Goal: Task Accomplishment & Management: Complete application form

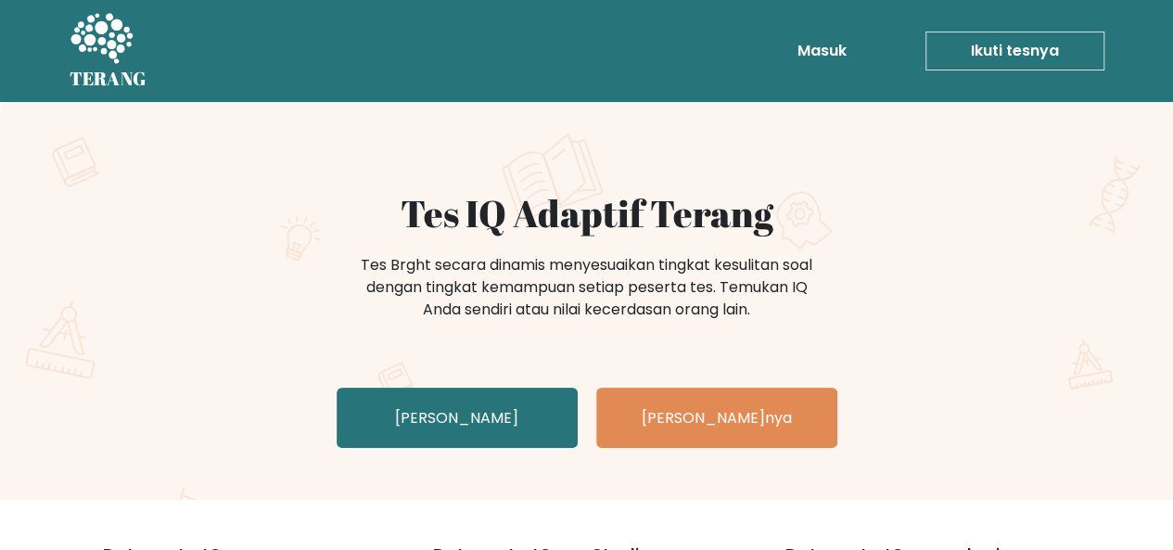
click at [956, 171] on div "Tes IQ Adaptif Terang Tes Brght secara dinamis menyesuaikan tingkat kesulitan s…" at bounding box center [586, 301] width 1173 height 398
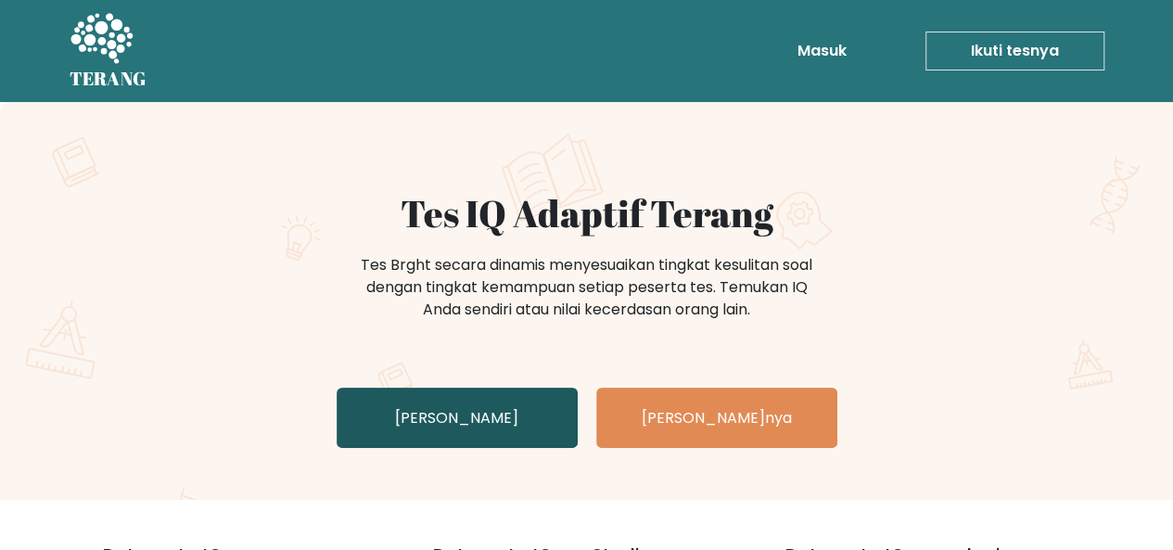
click at [474, 407] on font "Uji Diri Anda" at bounding box center [456, 417] width 123 height 21
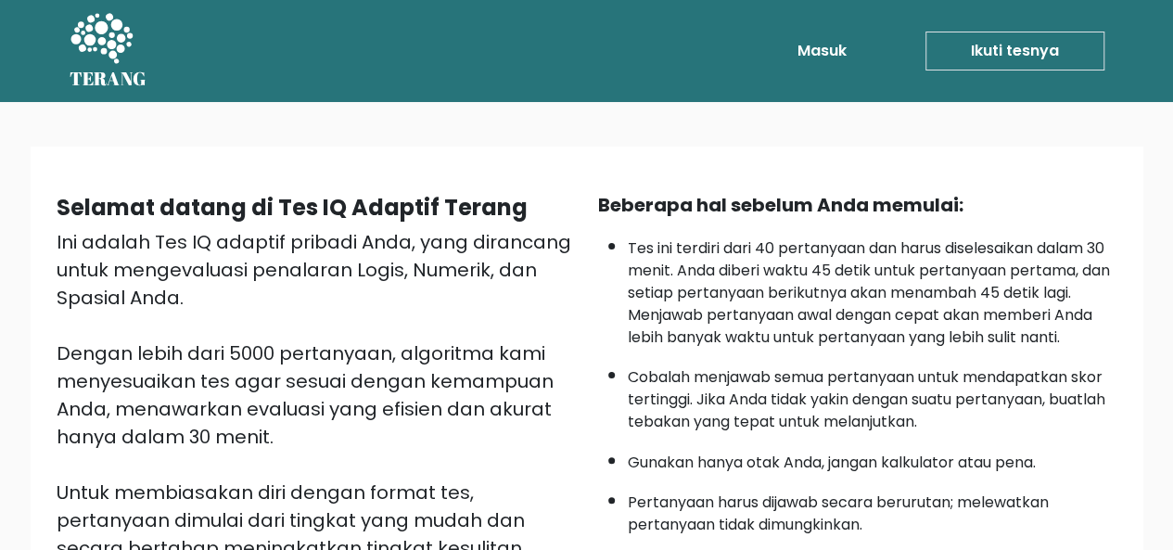
scroll to position [438, 0]
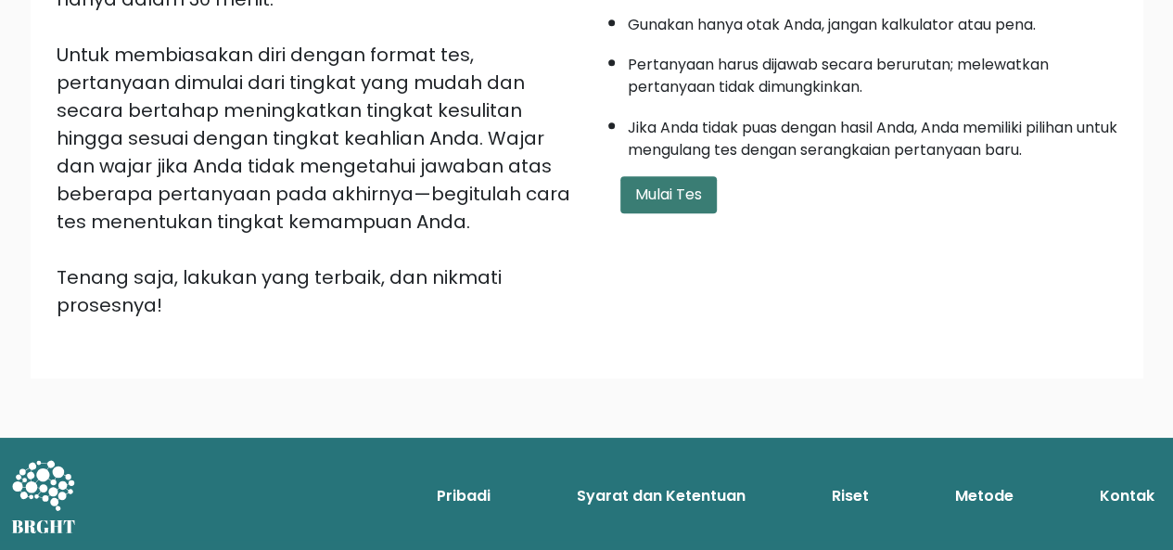
click at [682, 184] on font "Mulai Tes" at bounding box center [668, 194] width 67 height 21
click at [978, 180] on form "Mulai Tes" at bounding box center [857, 194] width 519 height 37
click at [697, 203] on button "Mulai Tes" at bounding box center [668, 194] width 96 height 37
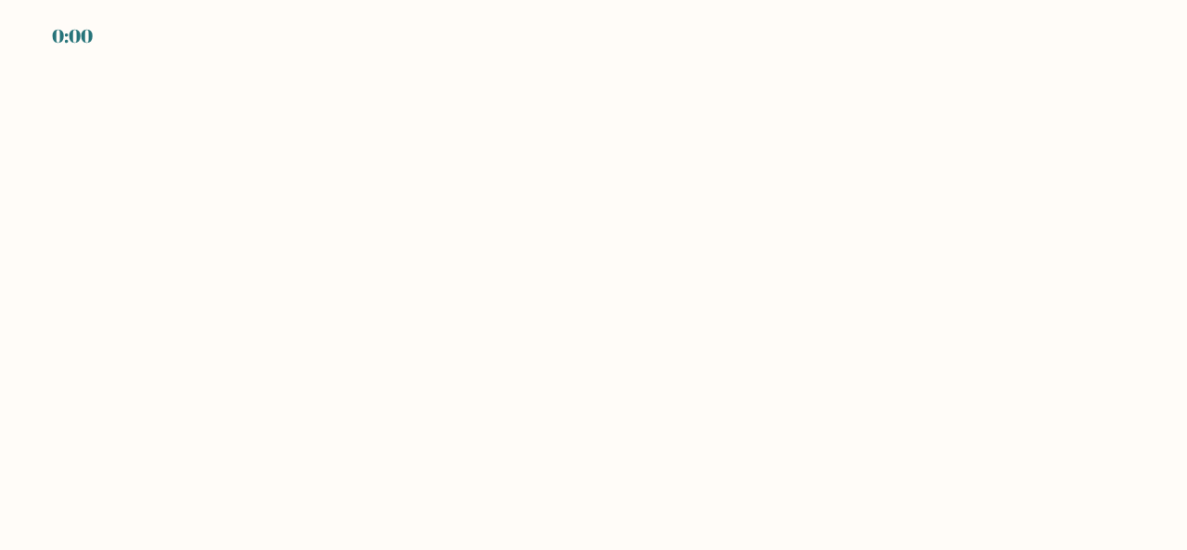
click at [208, 335] on body "0:00" at bounding box center [593, 275] width 1187 height 550
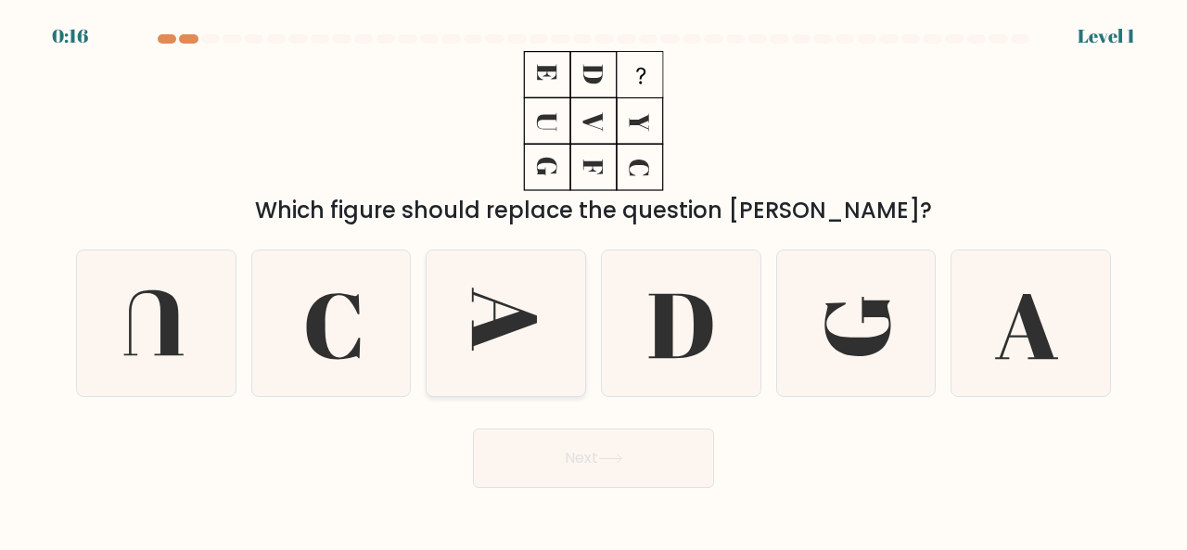
click at [526, 331] on icon at bounding box center [506, 323] width 146 height 146
click at [593, 280] on input "c." at bounding box center [593, 277] width 1 height 5
radio input "true"
click at [580, 449] on button "Next" at bounding box center [593, 457] width 241 height 59
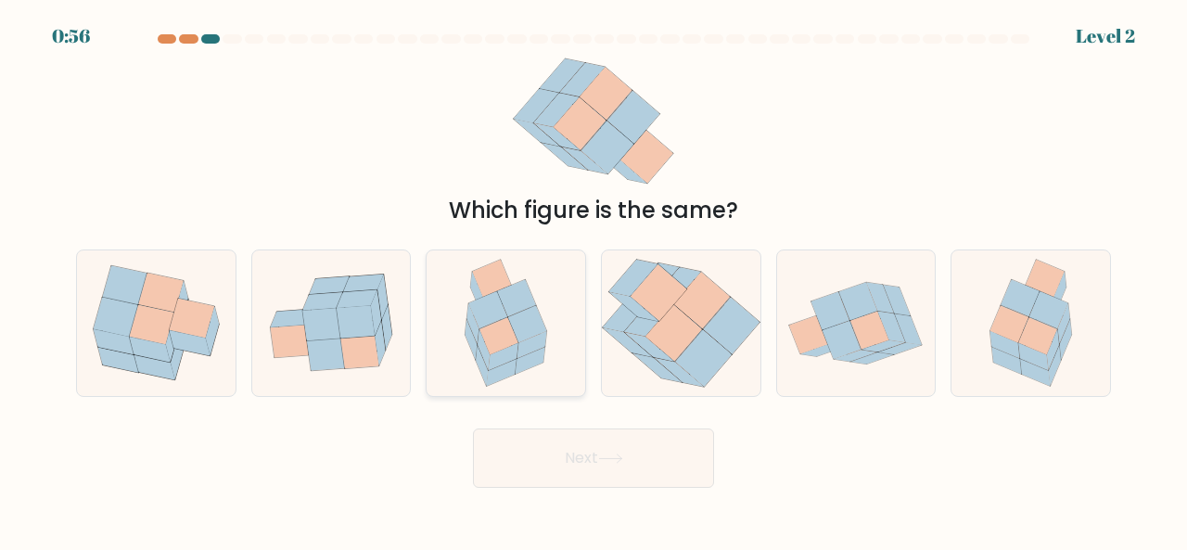
click at [517, 310] on icon at bounding box center [516, 297] width 39 height 37
click at [593, 280] on input "c." at bounding box center [593, 277] width 1 height 5
radio input "true"
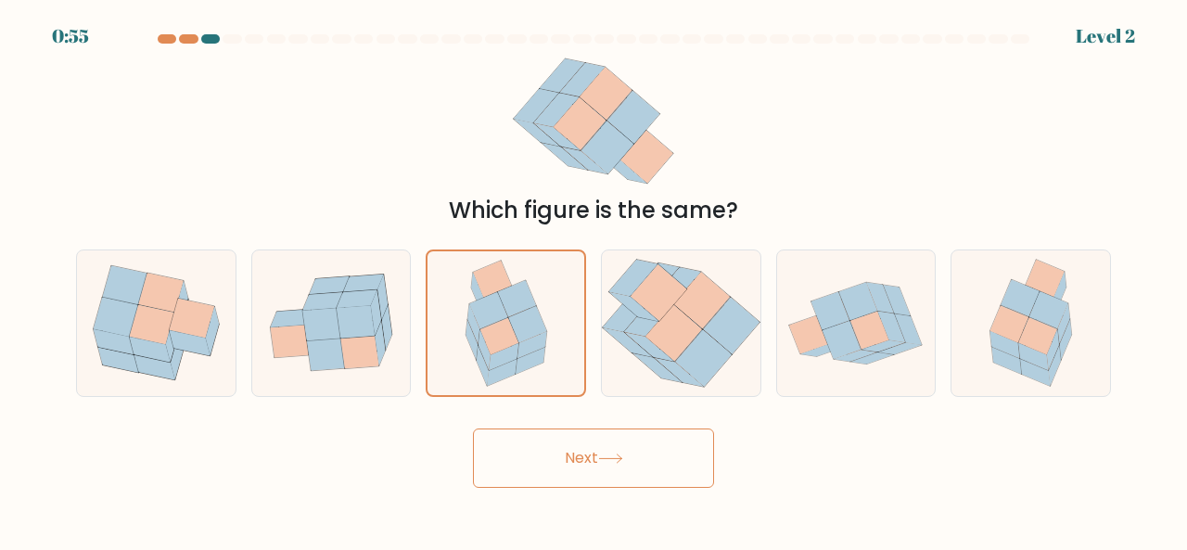
click at [596, 451] on button "Next" at bounding box center [593, 457] width 241 height 59
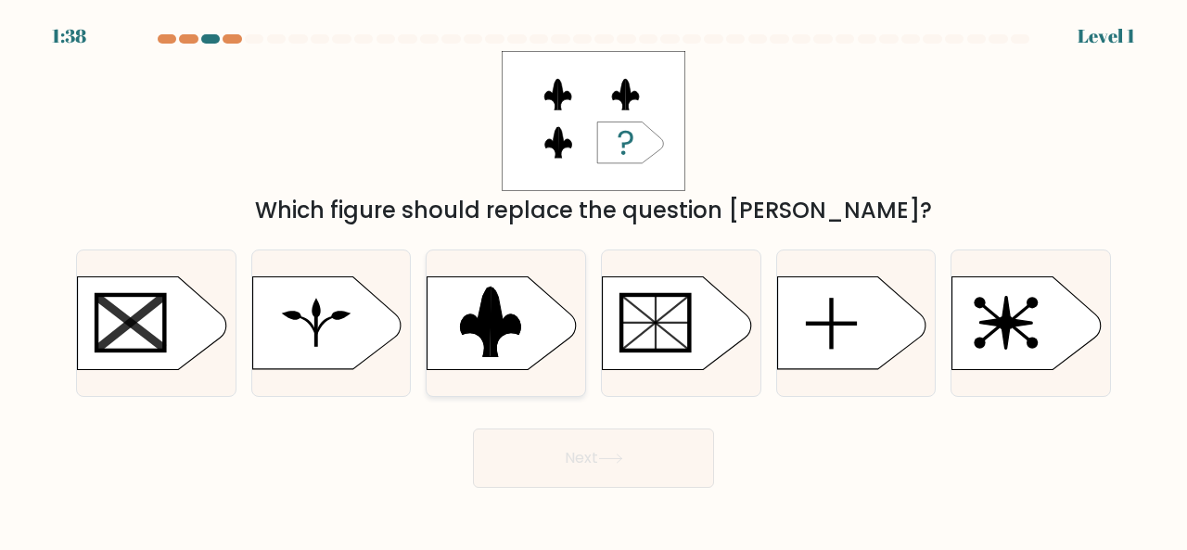
click at [523, 335] on rect at bounding box center [418, 274] width 412 height 313
click at [593, 280] on input "c." at bounding box center [593, 277] width 1 height 5
radio input "true"
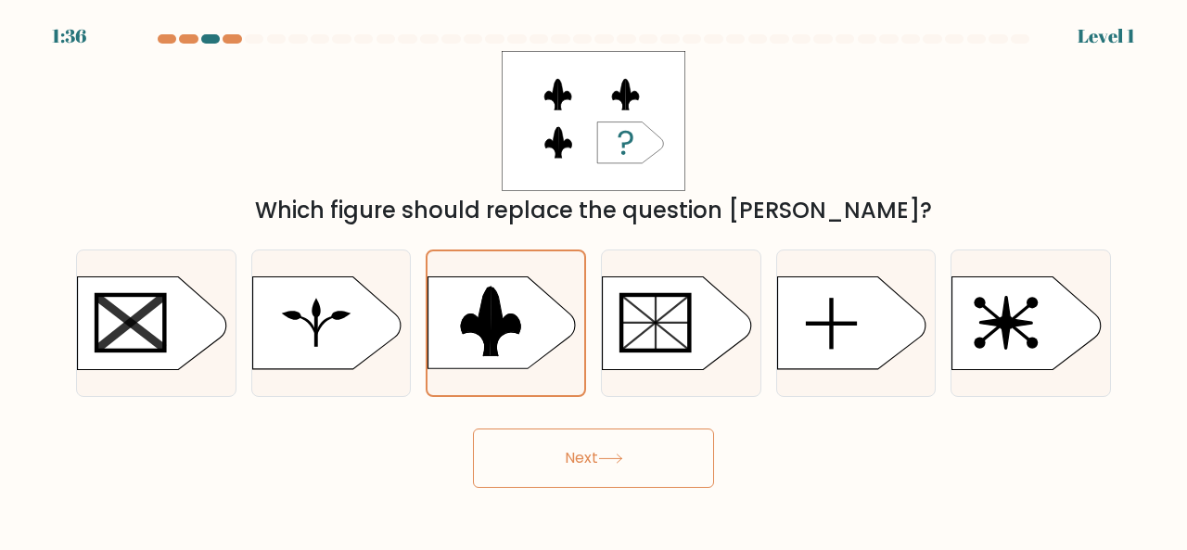
click at [606, 461] on icon at bounding box center [610, 458] width 25 height 10
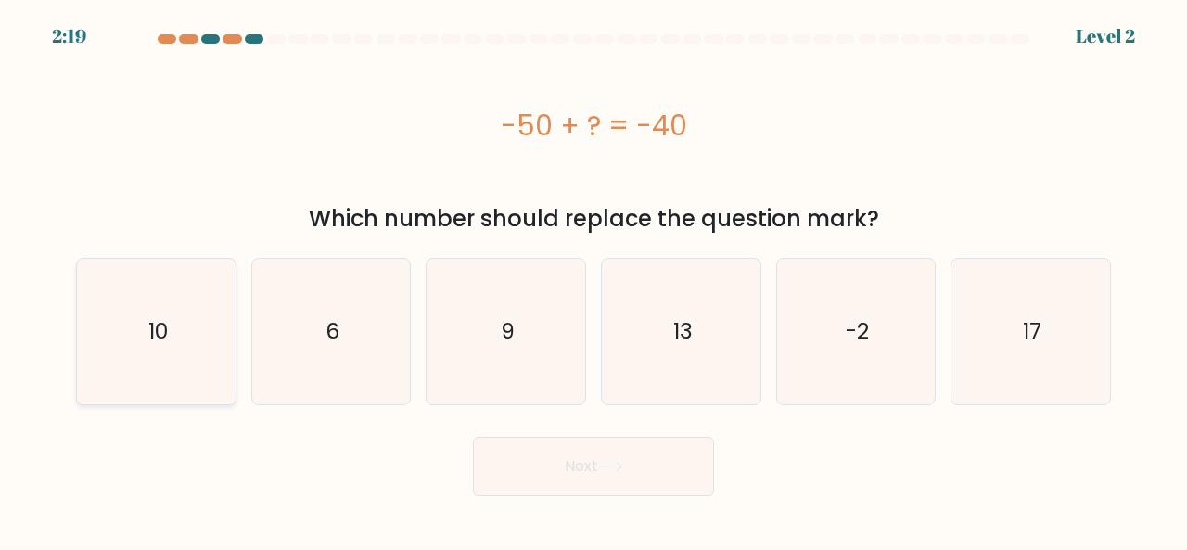
click at [150, 337] on text "10" at bounding box center [156, 331] width 19 height 31
click at [593, 280] on input "a. 10" at bounding box center [593, 277] width 1 height 5
radio input "true"
click at [523, 463] on button "Next" at bounding box center [593, 466] width 241 height 59
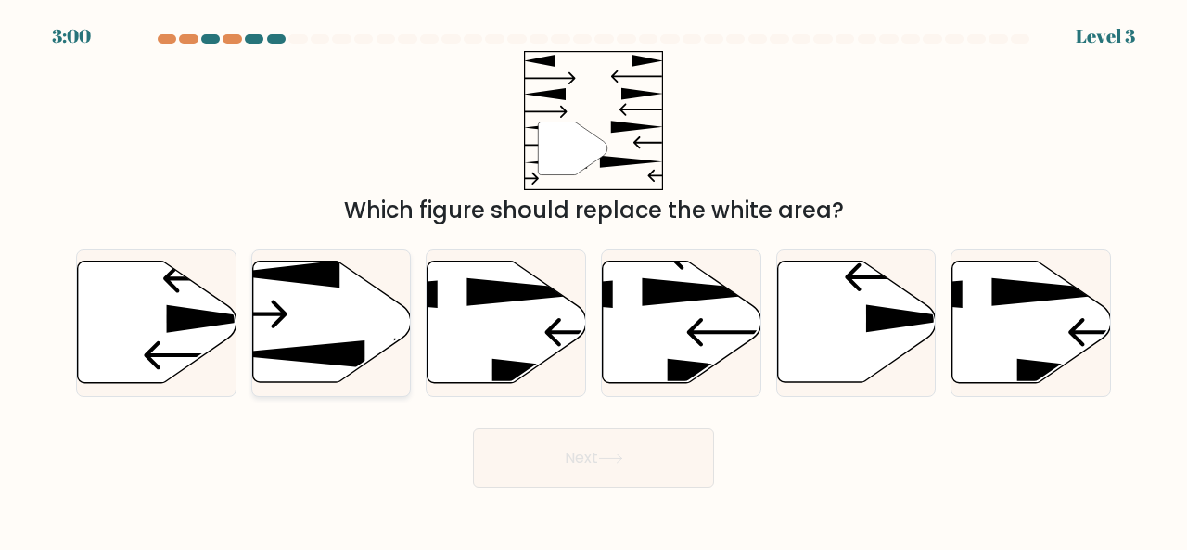
click at [357, 317] on icon at bounding box center [331, 321] width 159 height 121
click at [593, 280] on input "b." at bounding box center [593, 277] width 1 height 5
radio input "true"
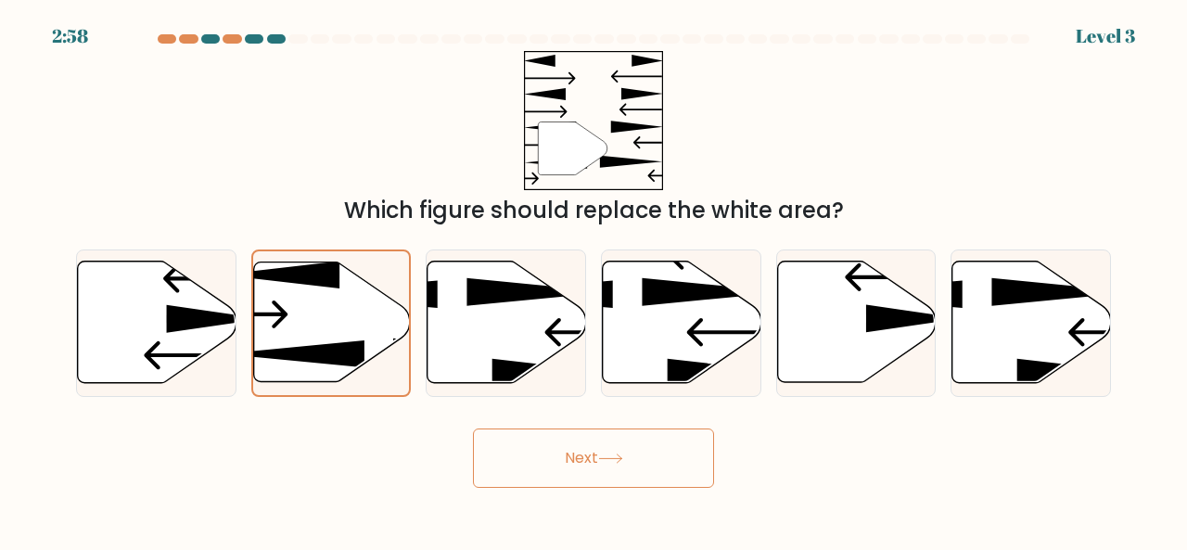
click at [578, 453] on button "Next" at bounding box center [593, 457] width 241 height 59
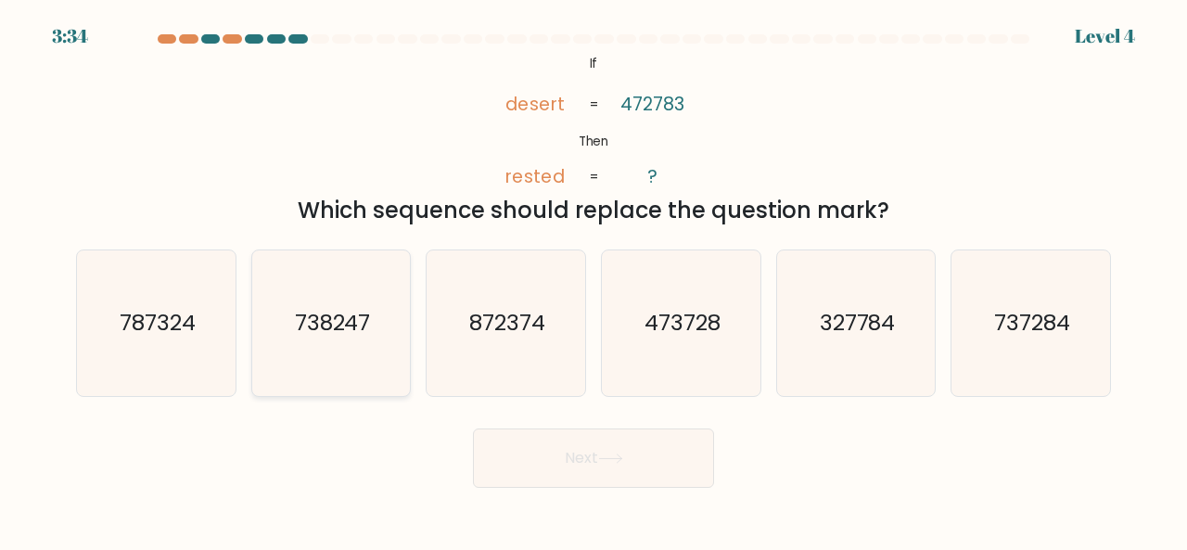
click at [373, 303] on icon "738247" at bounding box center [332, 323] width 146 height 146
click at [593, 280] on input "b. 738247" at bounding box center [593, 277] width 1 height 5
radio input "true"
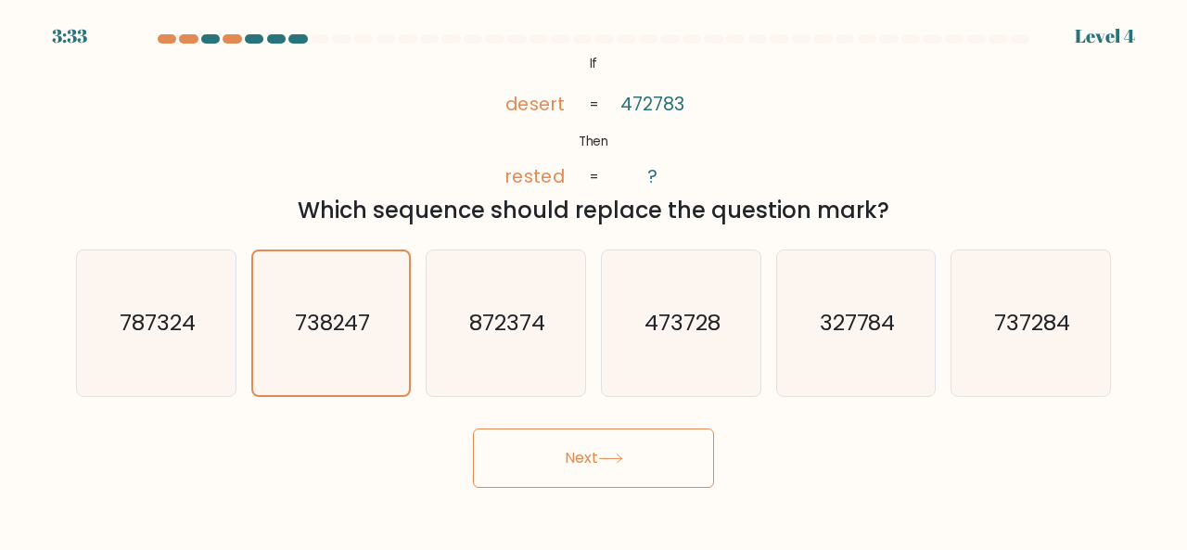
click at [566, 448] on button "Next" at bounding box center [593, 457] width 241 height 59
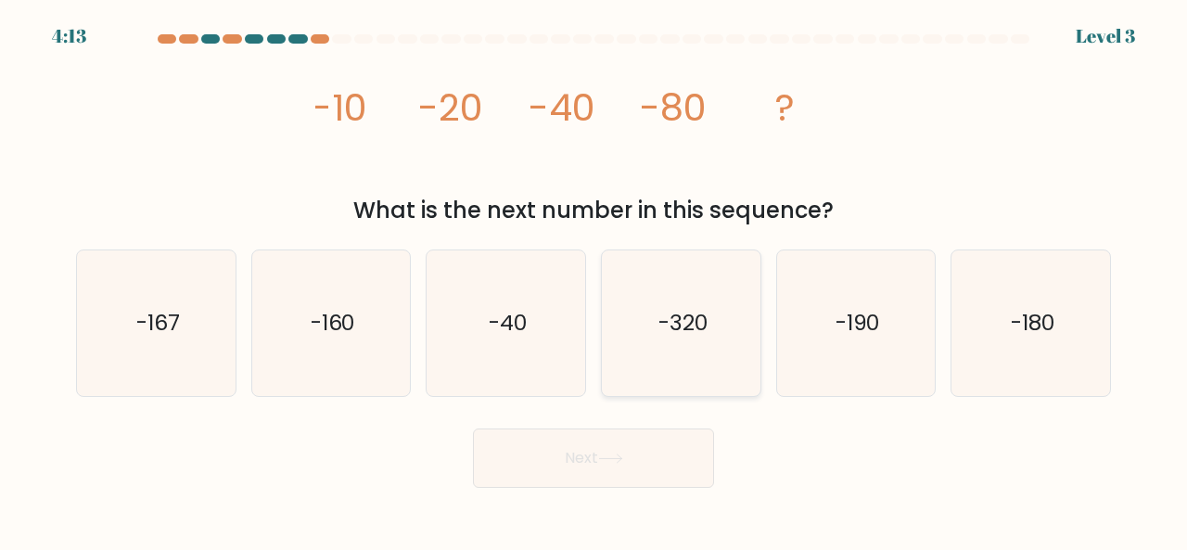
click at [718, 323] on icon "-320" at bounding box center [681, 323] width 146 height 146
click at [594, 280] on input "d. -320" at bounding box center [593, 277] width 1 height 5
radio input "true"
click at [617, 470] on button "Next" at bounding box center [593, 457] width 241 height 59
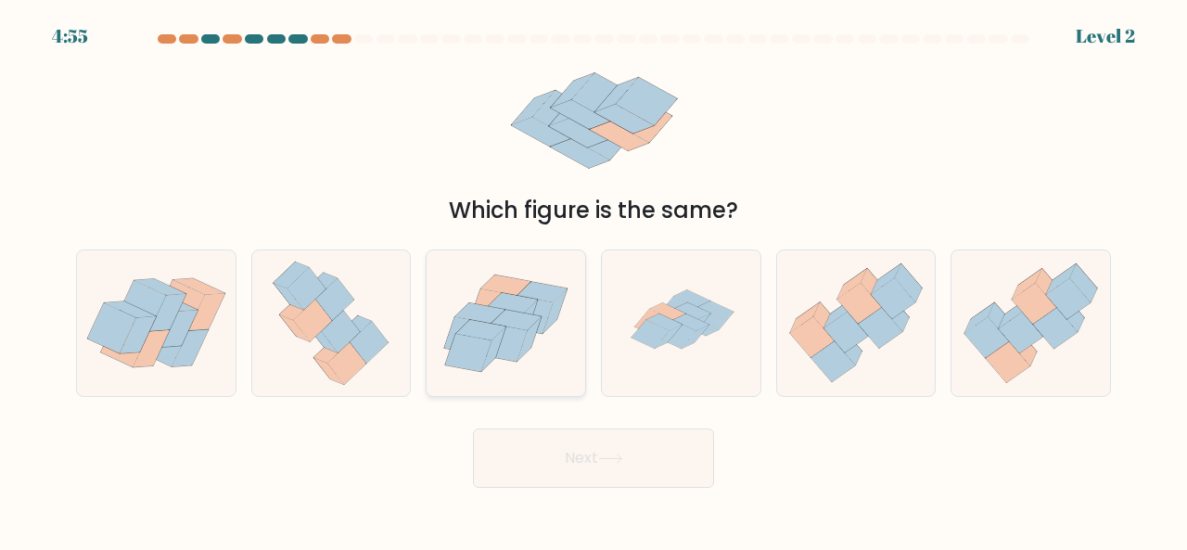
click at [490, 335] on icon at bounding box center [481, 330] width 50 height 20
click at [593, 280] on input "c." at bounding box center [593, 277] width 1 height 5
radio input "true"
click at [549, 450] on button "Next" at bounding box center [593, 457] width 241 height 59
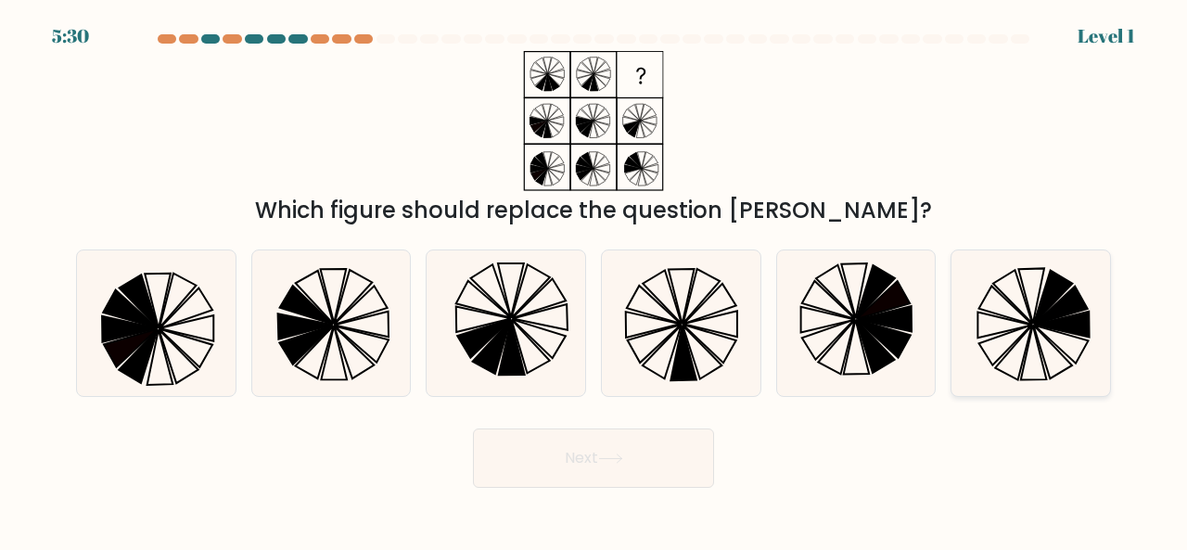
click at [982, 337] on icon at bounding box center [1031, 323] width 146 height 146
click at [594, 280] on input "f." at bounding box center [593, 277] width 1 height 5
radio input "true"
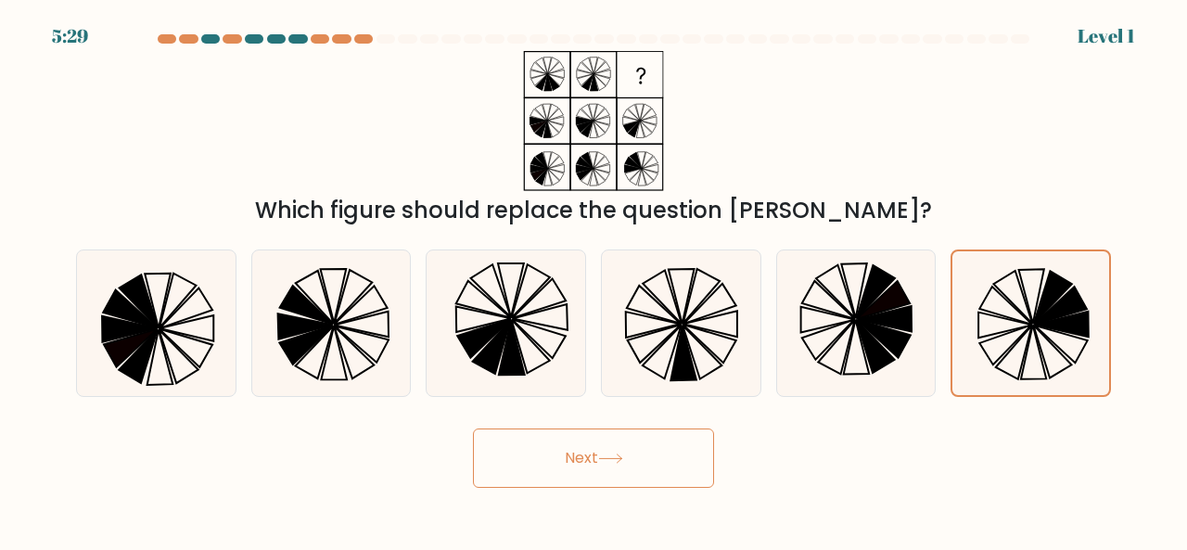
click at [636, 424] on div "Next" at bounding box center [593, 453] width 1057 height 69
click at [616, 438] on button "Next" at bounding box center [593, 457] width 241 height 59
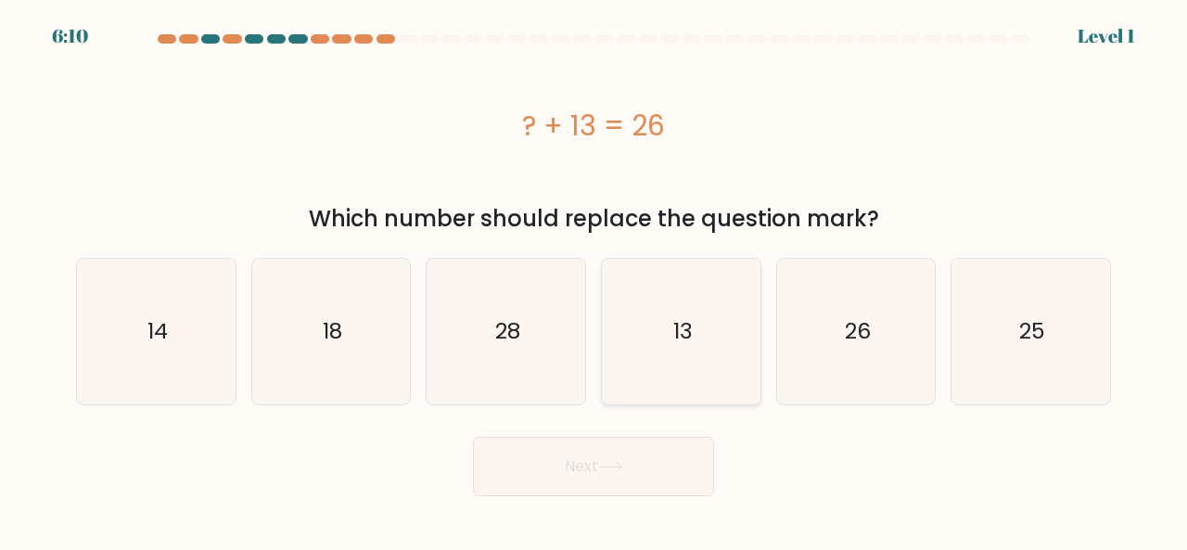
click at [700, 343] on icon "13" at bounding box center [681, 332] width 146 height 146
click at [594, 280] on input "d. 13" at bounding box center [593, 277] width 1 height 5
radio input "true"
click at [640, 464] on button "Next" at bounding box center [593, 466] width 241 height 59
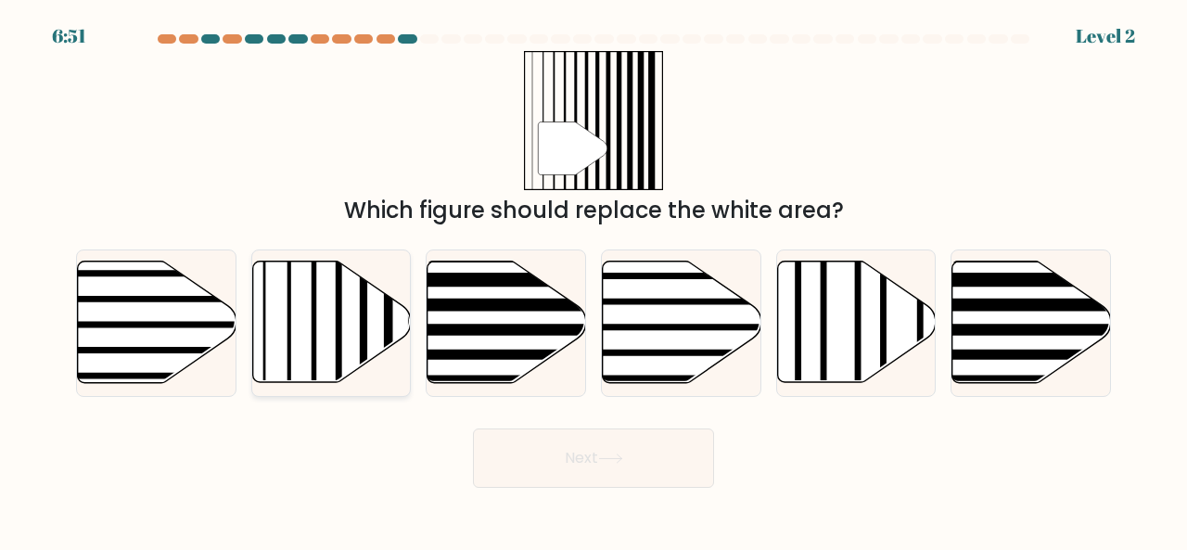
click at [353, 324] on icon at bounding box center [331, 321] width 159 height 121
click at [593, 280] on input "b." at bounding box center [593, 277] width 1 height 5
radio input "true"
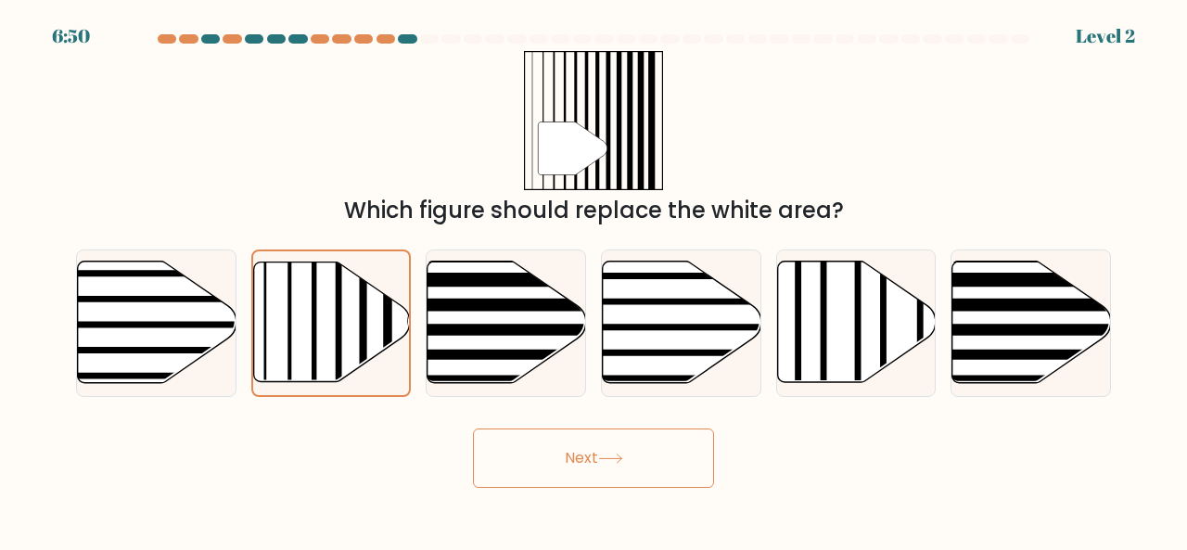
click at [577, 441] on button "Next" at bounding box center [593, 457] width 241 height 59
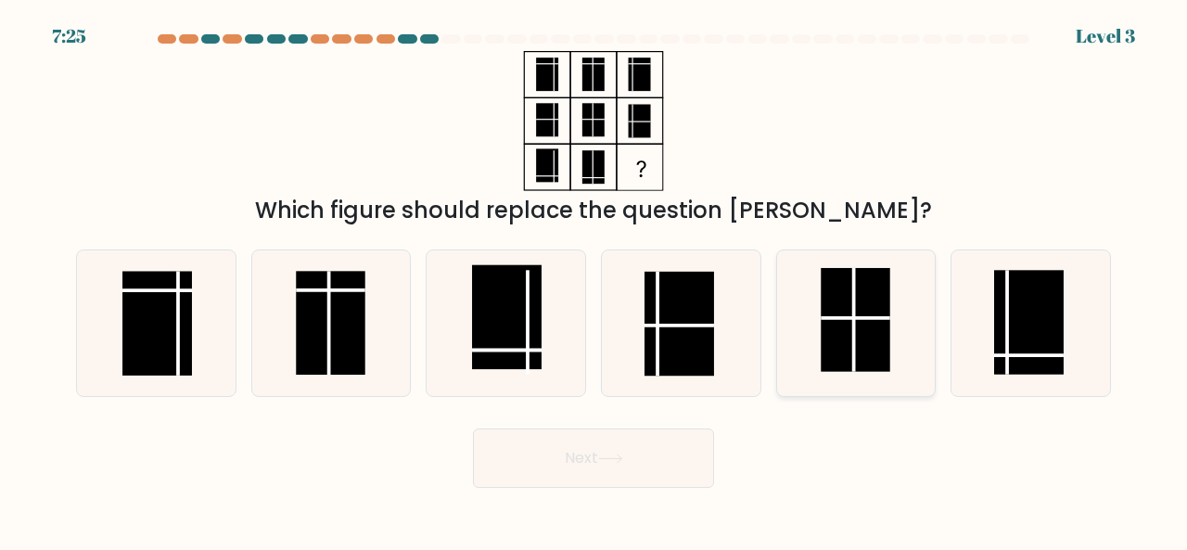
click at [816, 340] on icon at bounding box center [856, 323] width 146 height 146
click at [594, 280] on input "e." at bounding box center [593, 277] width 1 height 5
radio input "true"
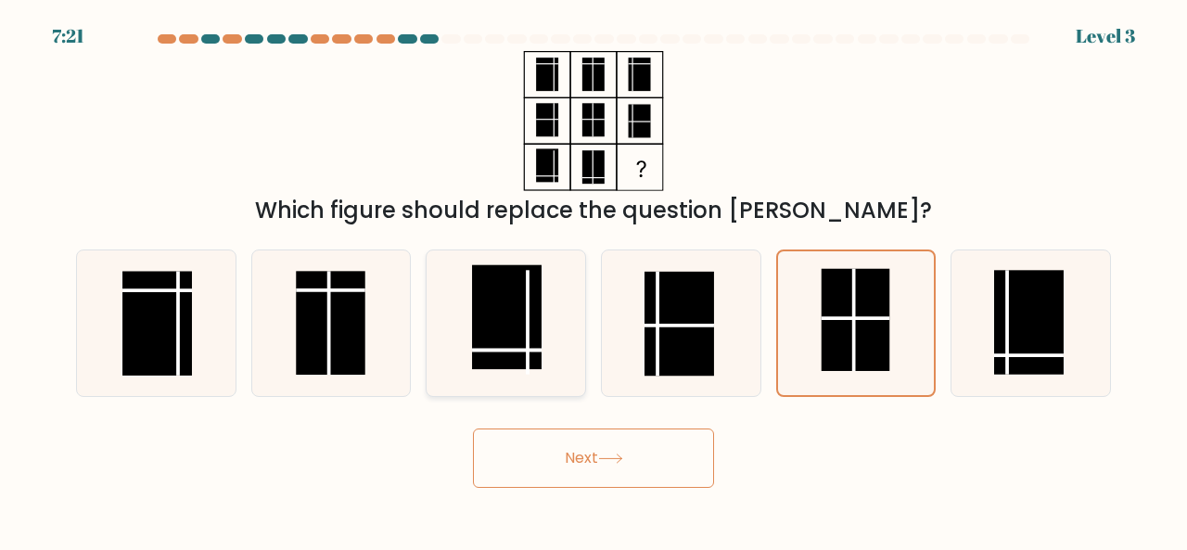
click at [527, 346] on line at bounding box center [527, 322] width 0 height 104
click at [593, 280] on input "c." at bounding box center [593, 277] width 1 height 5
radio input "true"
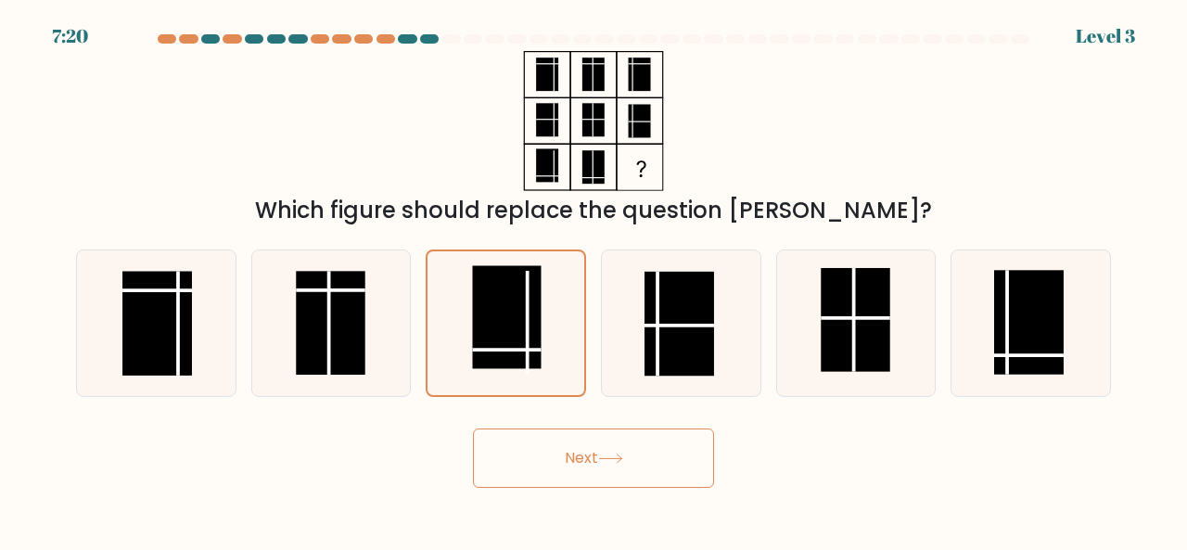
click at [593, 437] on button "Next" at bounding box center [593, 457] width 241 height 59
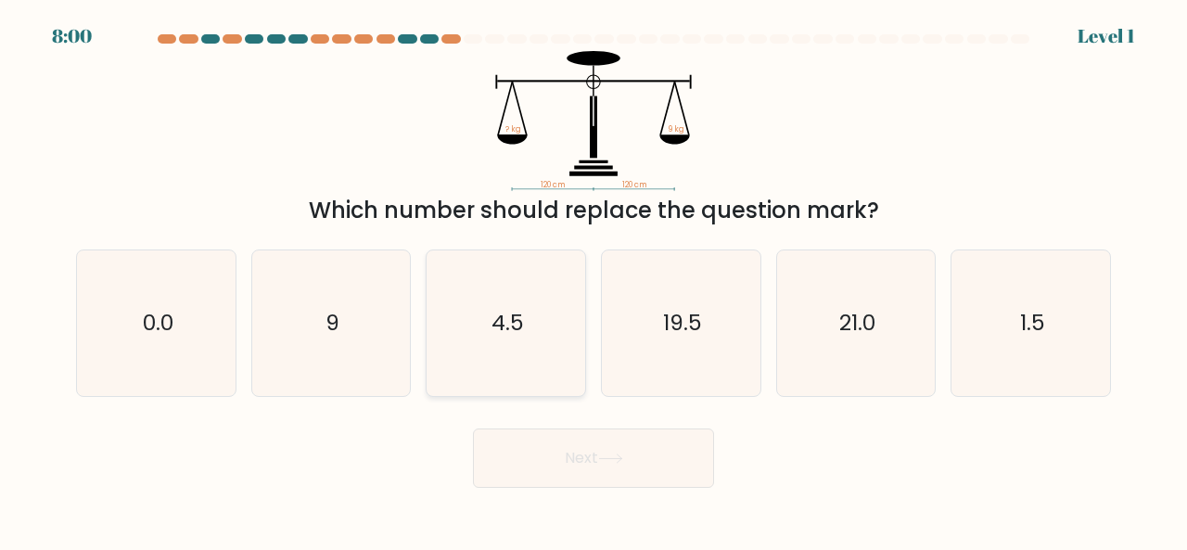
click at [541, 328] on icon "4.5" at bounding box center [506, 323] width 146 height 146
click at [593, 280] on input "c. 4.5" at bounding box center [593, 277] width 1 height 5
radio input "true"
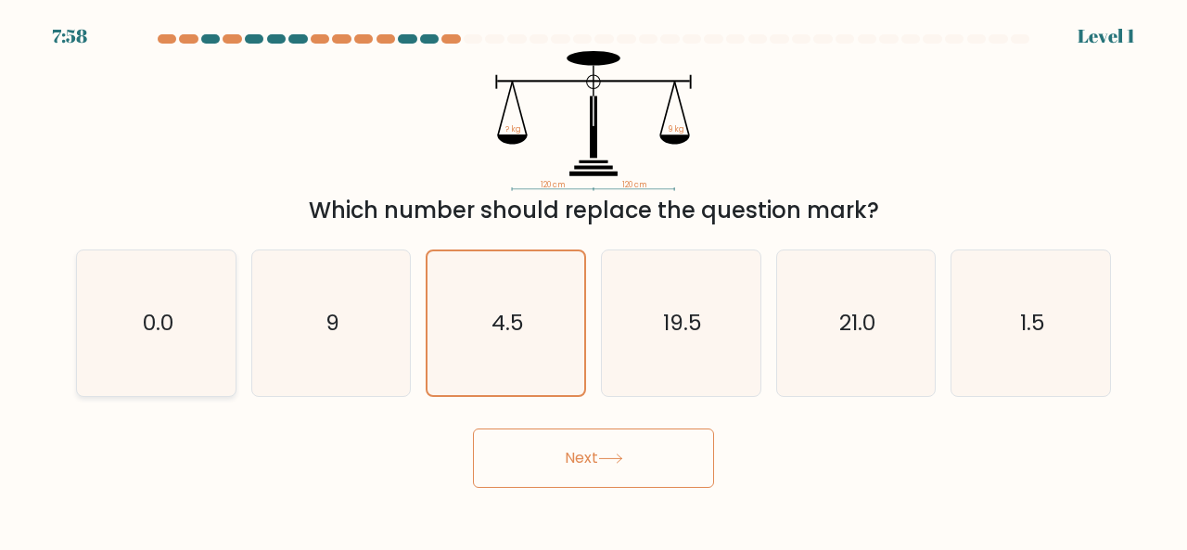
click at [149, 299] on icon "0.0" at bounding box center [156, 323] width 146 height 146
click at [593, 280] on input "a. 0.0" at bounding box center [593, 277] width 1 height 5
radio input "true"
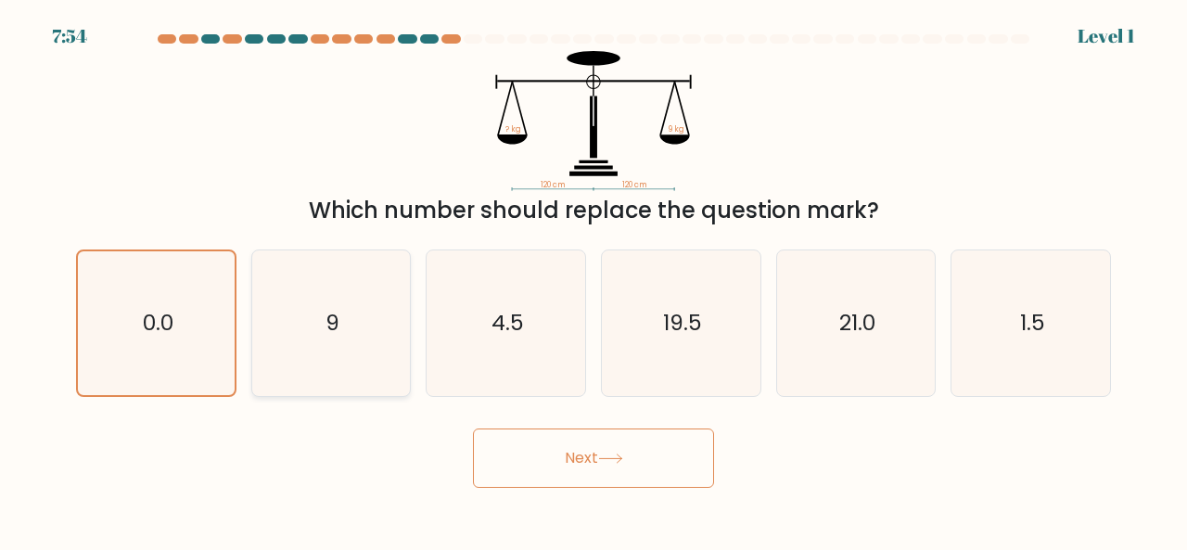
click at [384, 338] on icon "9" at bounding box center [332, 323] width 146 height 146
click at [593, 280] on input "b. 9" at bounding box center [593, 277] width 1 height 5
radio input "true"
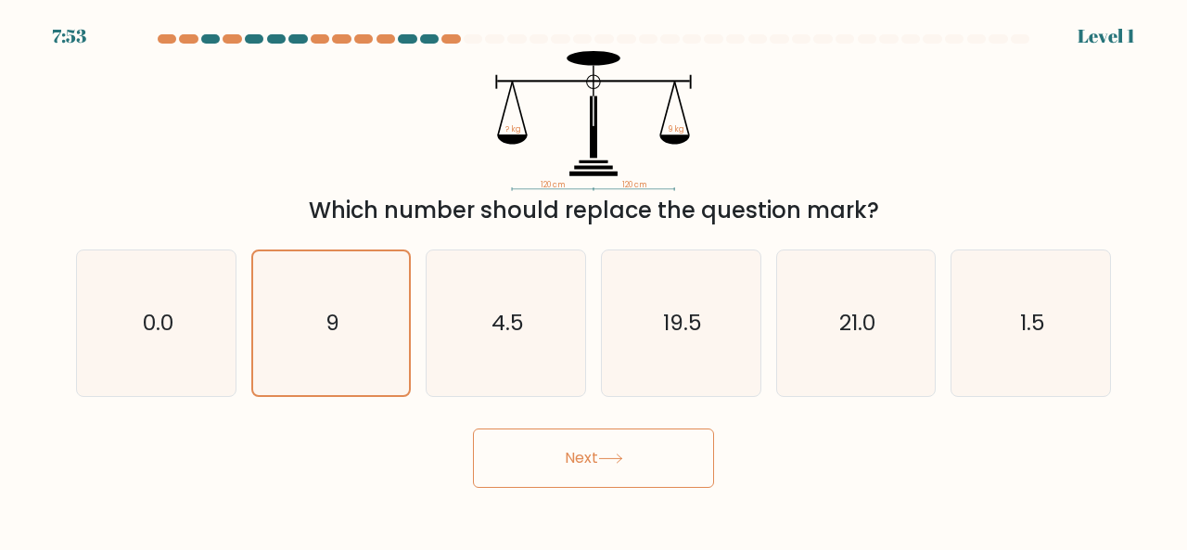
click at [614, 464] on button "Next" at bounding box center [593, 457] width 241 height 59
click at [606, 460] on icon at bounding box center [610, 458] width 25 height 10
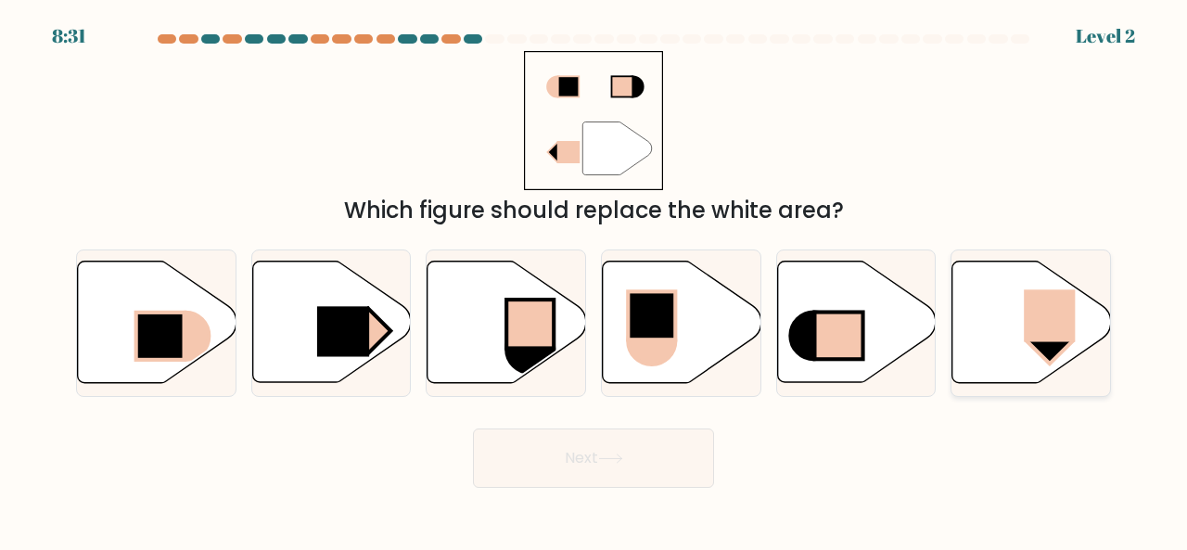
click at [1006, 301] on icon at bounding box center [1031, 321] width 159 height 121
click at [594, 280] on input "f." at bounding box center [593, 277] width 1 height 5
radio input "true"
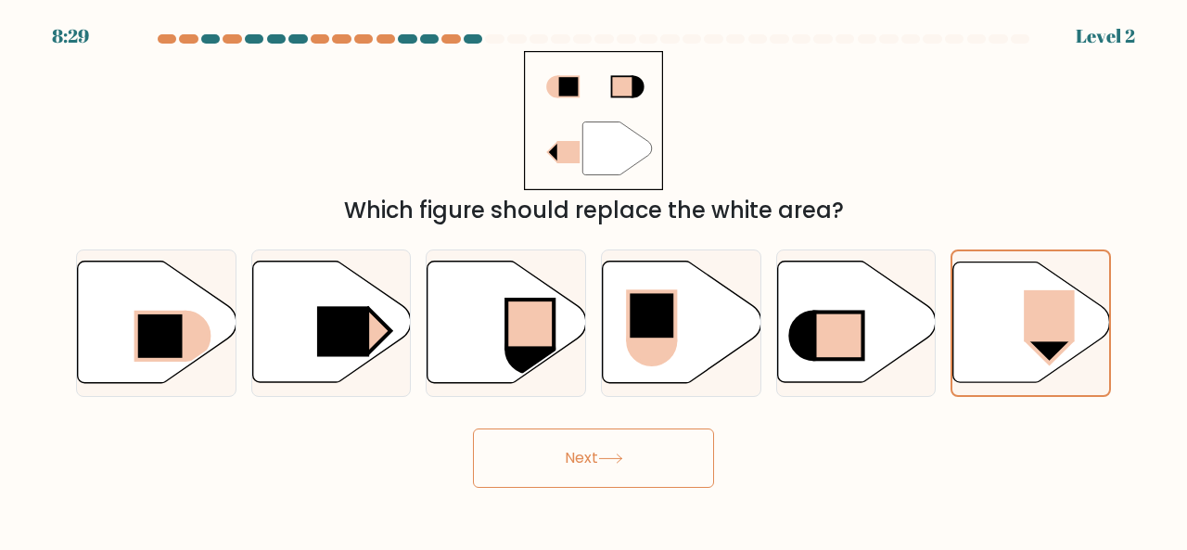
click at [560, 458] on button "Next" at bounding box center [593, 457] width 241 height 59
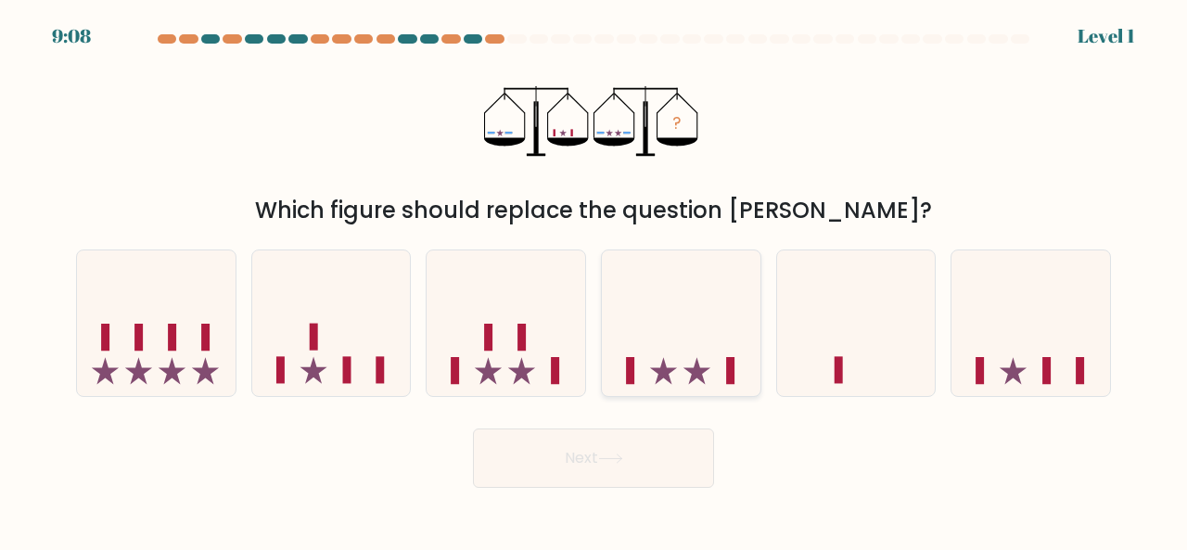
click at [727, 329] on icon at bounding box center [681, 322] width 159 height 131
click at [594, 280] on input "d." at bounding box center [593, 277] width 1 height 5
radio input "true"
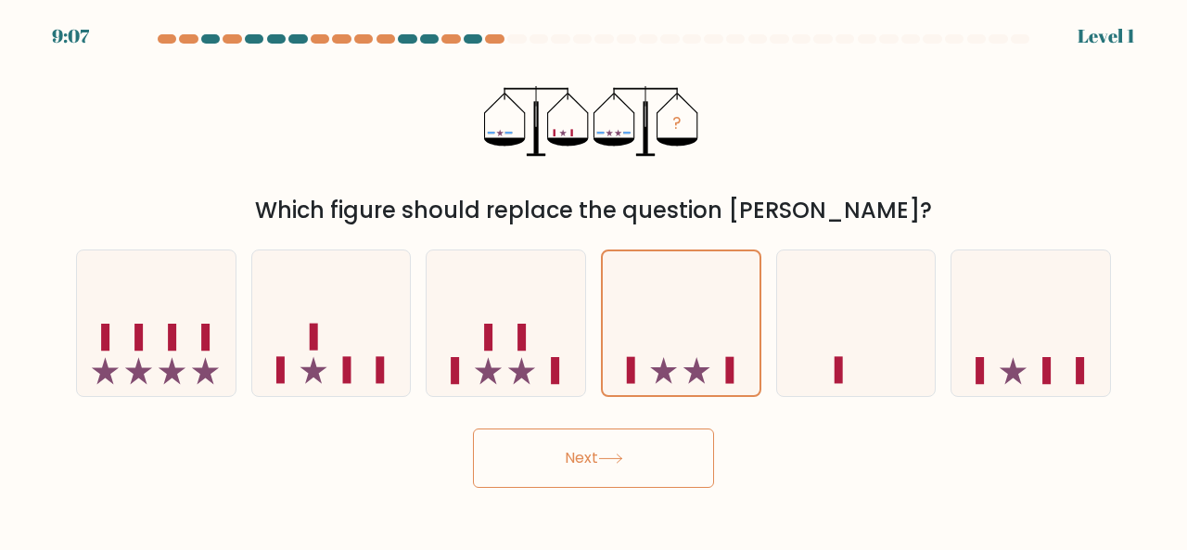
click at [677, 450] on button "Next" at bounding box center [593, 457] width 241 height 59
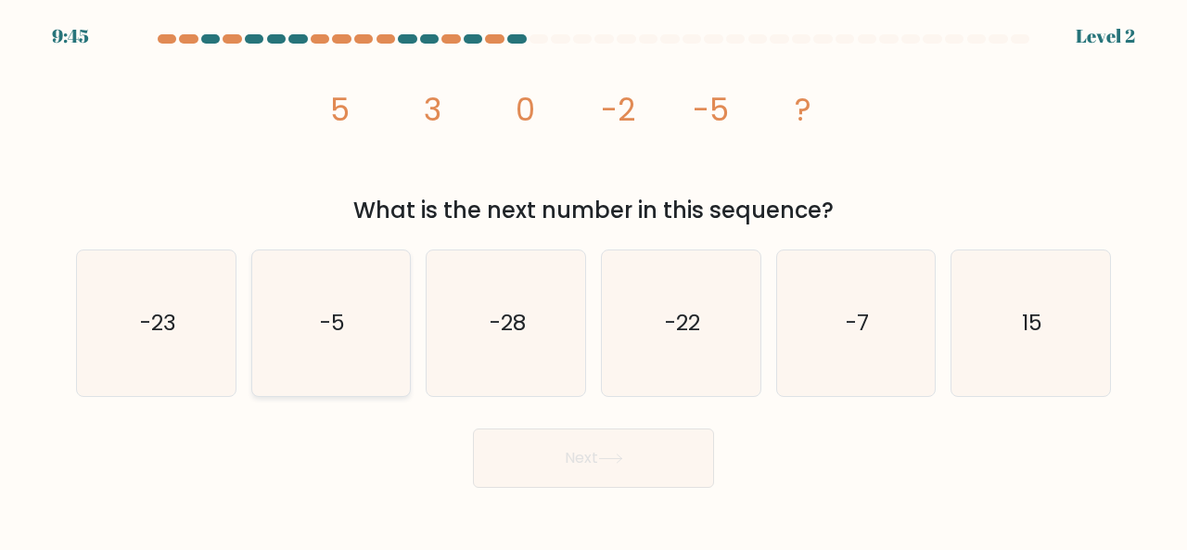
click at [376, 316] on icon "-5" at bounding box center [332, 323] width 146 height 146
click at [593, 280] on input "b. -5" at bounding box center [593, 277] width 1 height 5
radio input "true"
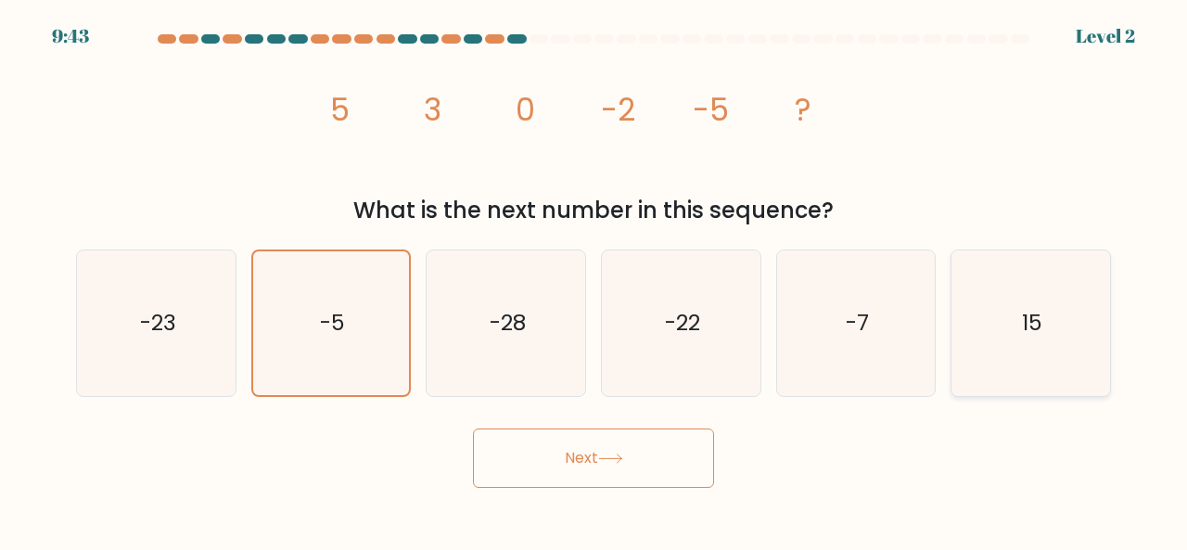
click at [1020, 295] on icon "15" at bounding box center [1031, 323] width 146 height 146
click at [594, 280] on input "f. 15" at bounding box center [593, 277] width 1 height 5
radio input "true"
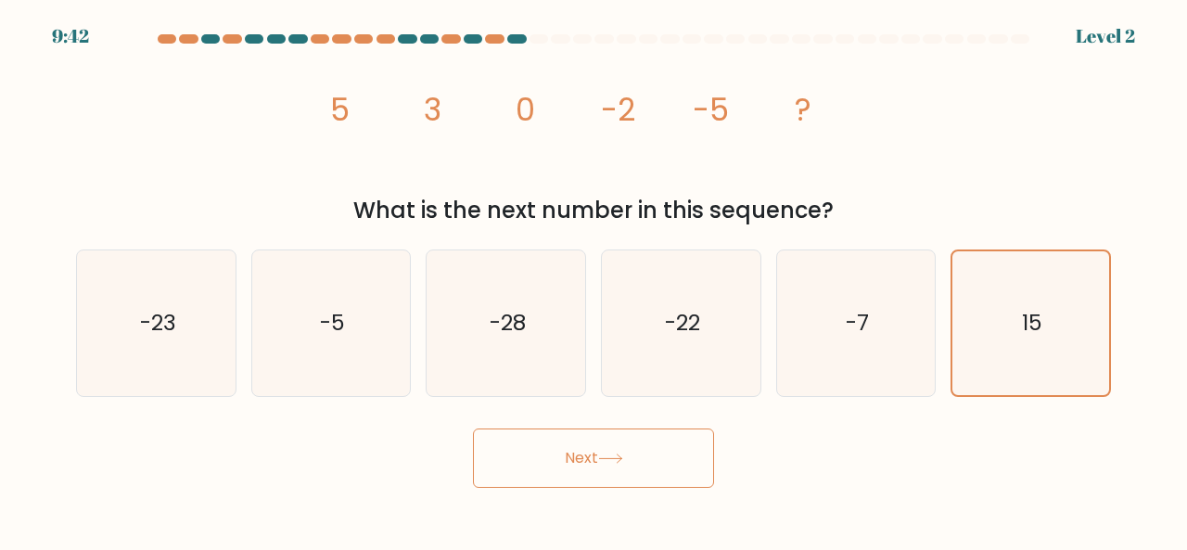
click at [627, 437] on button "Next" at bounding box center [593, 457] width 241 height 59
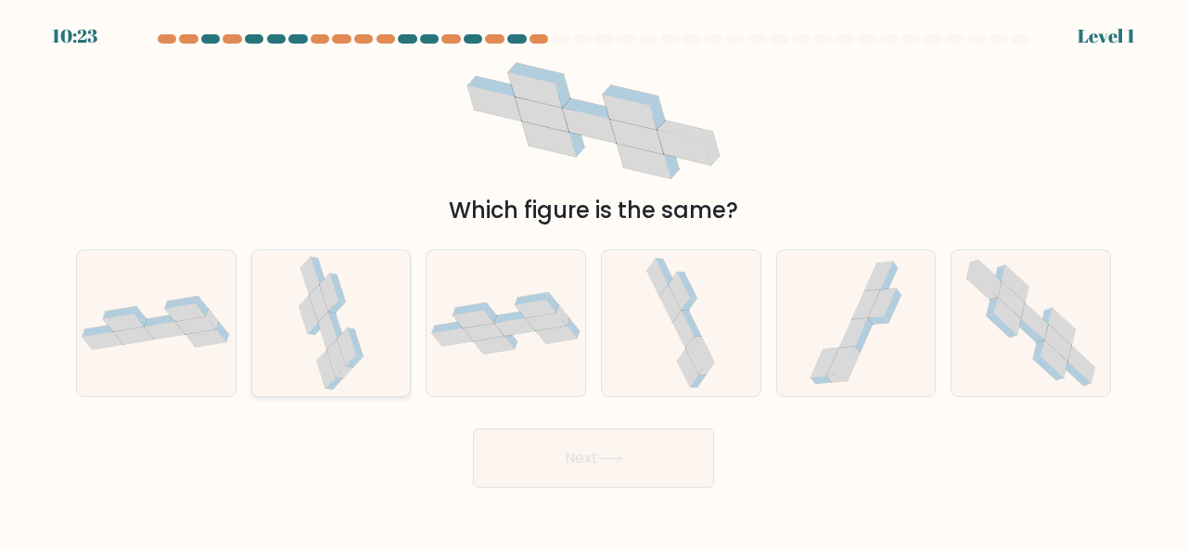
click at [334, 343] on icon at bounding box center [336, 357] width 19 height 38
click at [593, 280] on input "b." at bounding box center [593, 277] width 1 height 5
radio input "true"
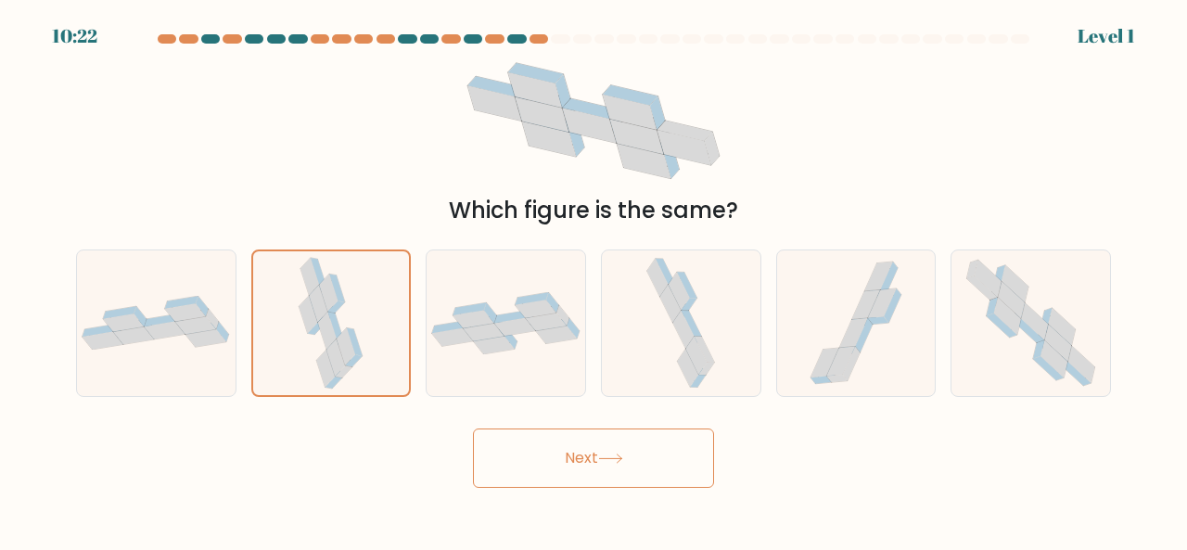
click at [589, 451] on button "Next" at bounding box center [593, 457] width 241 height 59
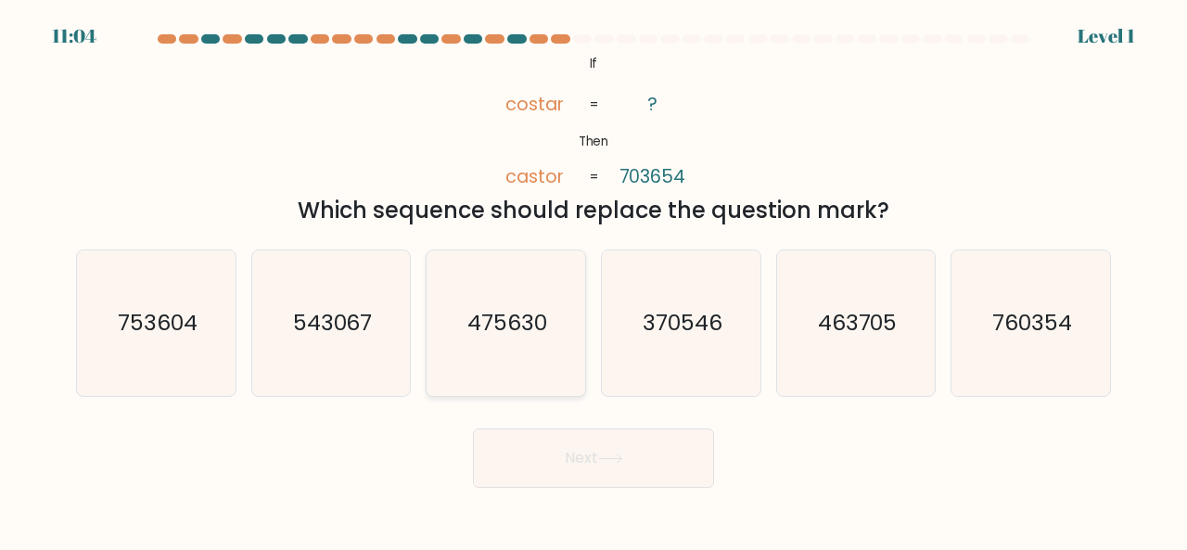
click at [519, 327] on text "475630" at bounding box center [507, 322] width 80 height 31
click at [593, 280] on input "c. 475630" at bounding box center [593, 277] width 1 height 5
radio input "true"
click at [593, 442] on button "Next" at bounding box center [593, 457] width 241 height 59
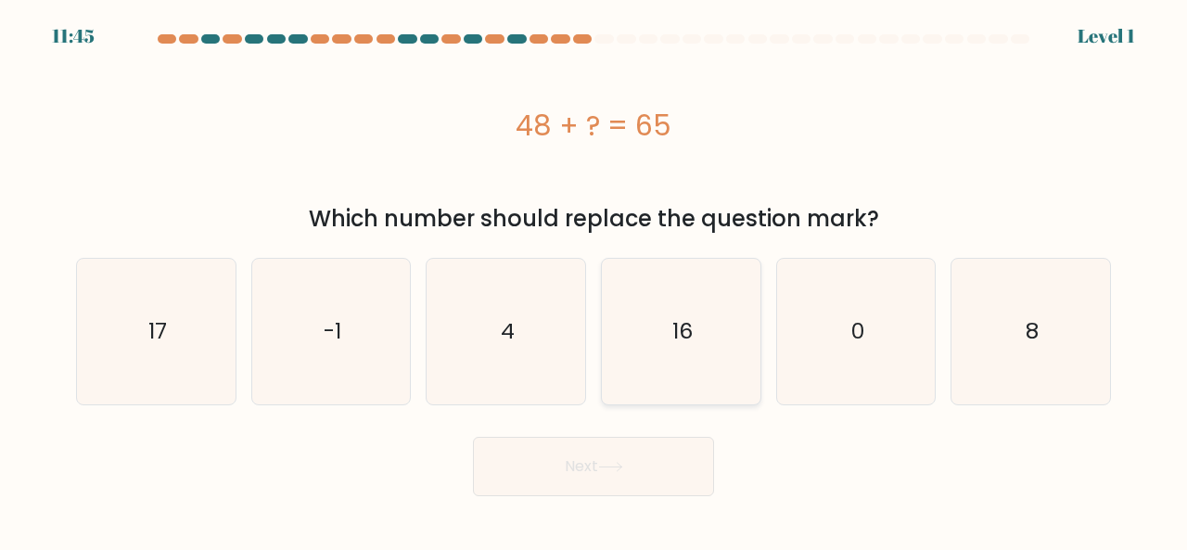
click at [654, 354] on icon "16" at bounding box center [681, 332] width 146 height 146
click at [594, 280] on input "d. 16" at bounding box center [593, 277] width 1 height 5
radio input "true"
click at [196, 312] on icon "17" at bounding box center [156, 332] width 146 height 146
click at [593, 280] on input "a. 17" at bounding box center [593, 277] width 1 height 5
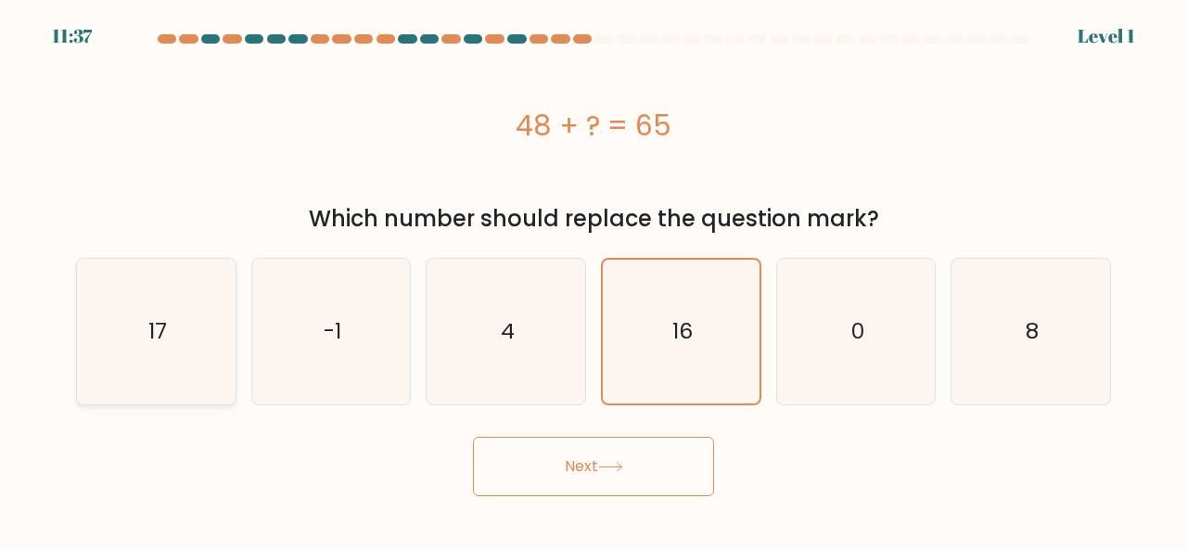
radio input "true"
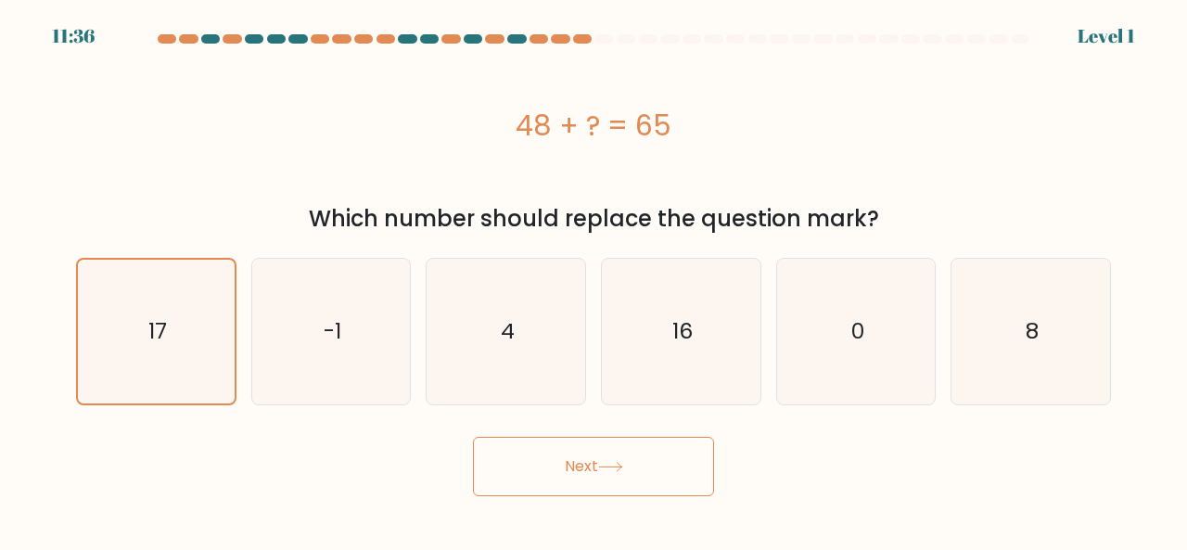
click at [641, 437] on button "Next" at bounding box center [593, 466] width 241 height 59
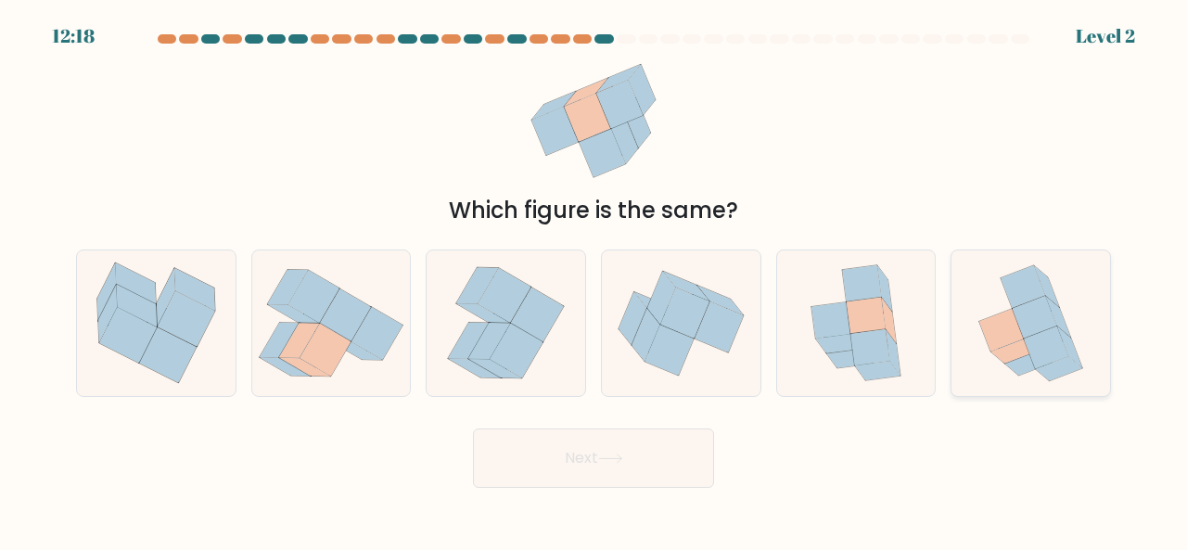
click at [1011, 331] on icon at bounding box center [1001, 330] width 44 height 43
click at [594, 280] on input "f." at bounding box center [593, 277] width 1 height 5
radio input "true"
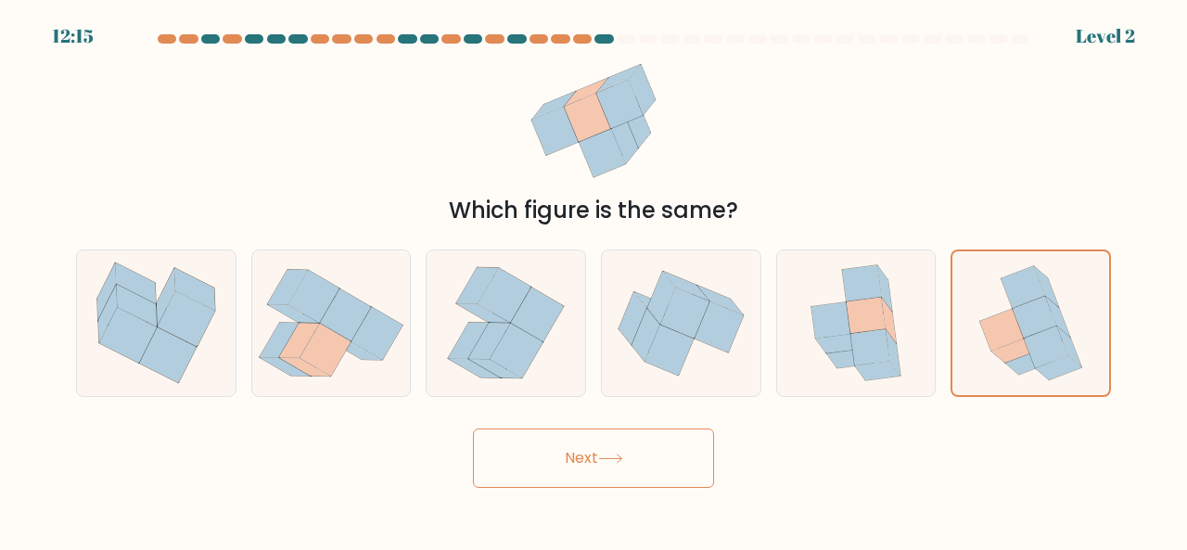
click at [541, 446] on button "Next" at bounding box center [593, 457] width 241 height 59
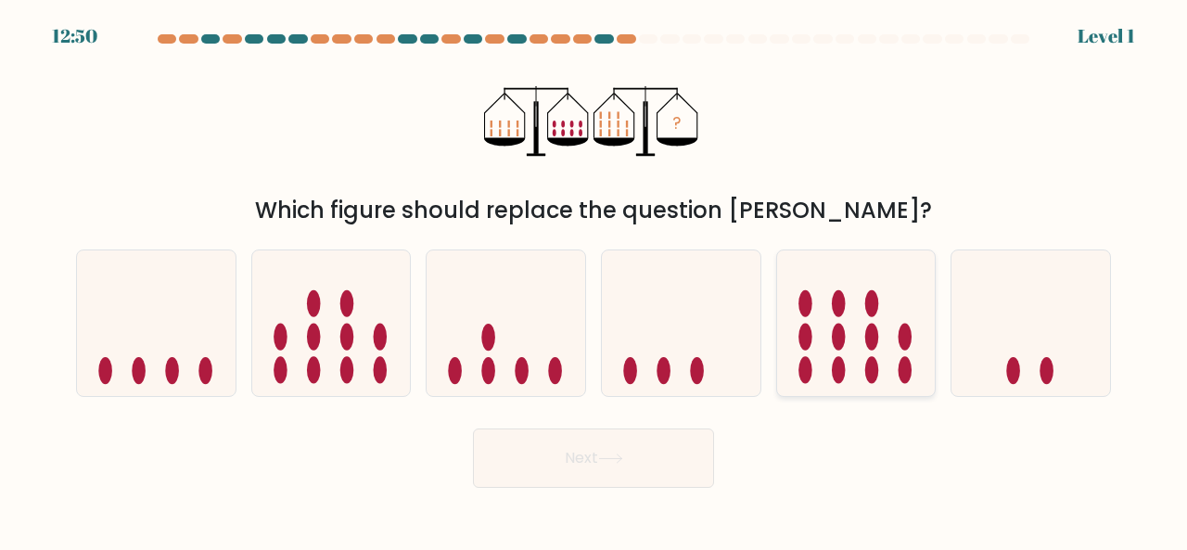
click at [836, 308] on ellipse at bounding box center [838, 303] width 14 height 27
click at [594, 280] on input "e." at bounding box center [593, 277] width 1 height 5
radio input "true"
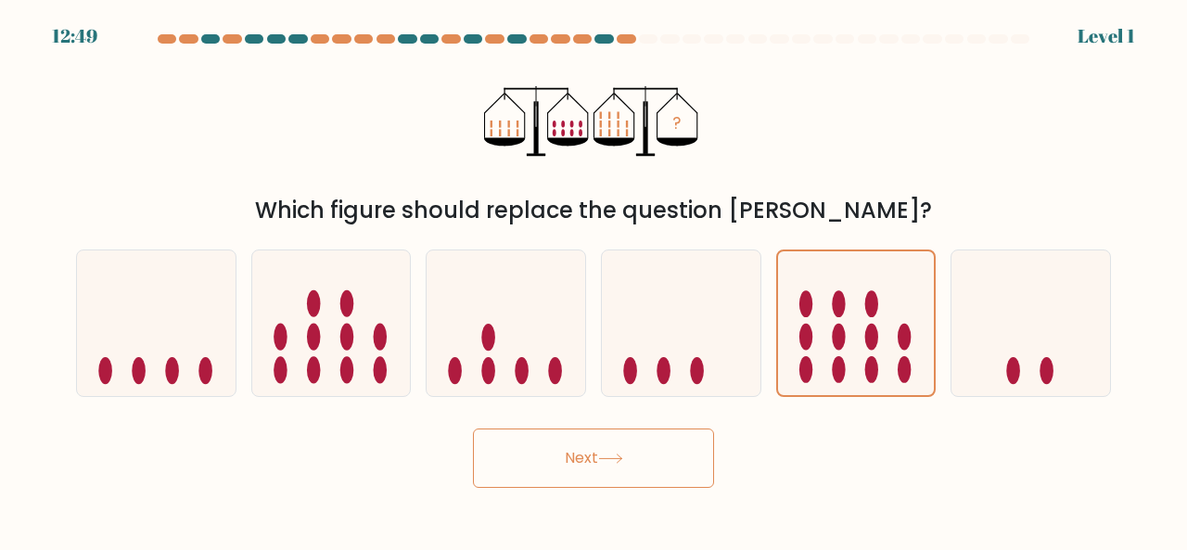
click at [632, 451] on button "Next" at bounding box center [593, 457] width 241 height 59
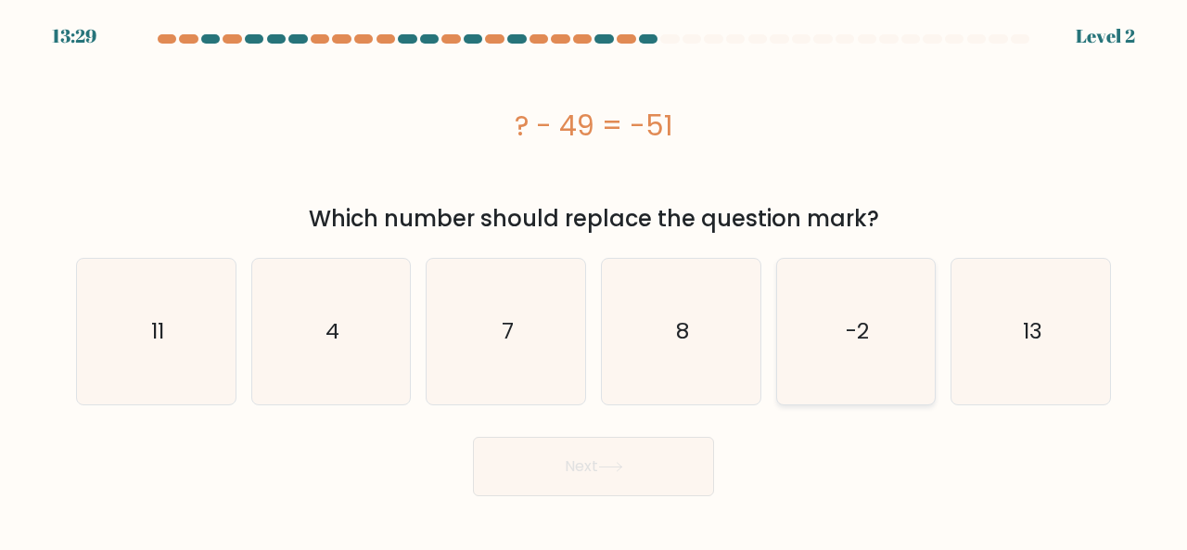
click at [860, 335] on text "-2" at bounding box center [856, 331] width 23 height 31
click at [594, 280] on input "e. -2" at bounding box center [593, 277] width 1 height 5
radio input "true"
click at [676, 451] on button "Next" at bounding box center [593, 466] width 241 height 59
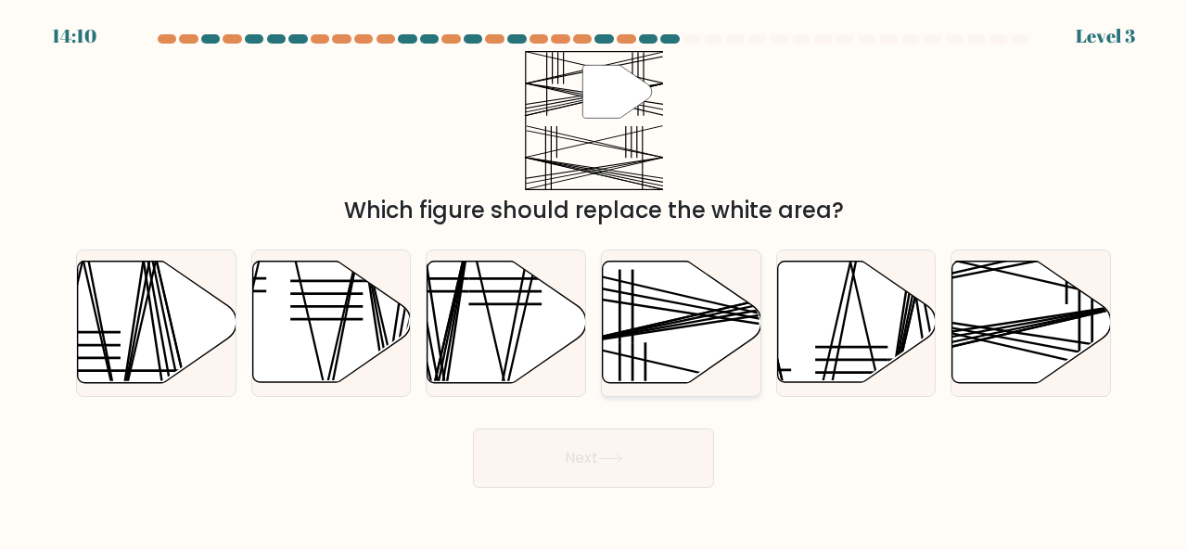
click at [684, 335] on icon at bounding box center [682, 321] width 159 height 121
click at [594, 280] on input "d." at bounding box center [593, 277] width 1 height 5
radio input "true"
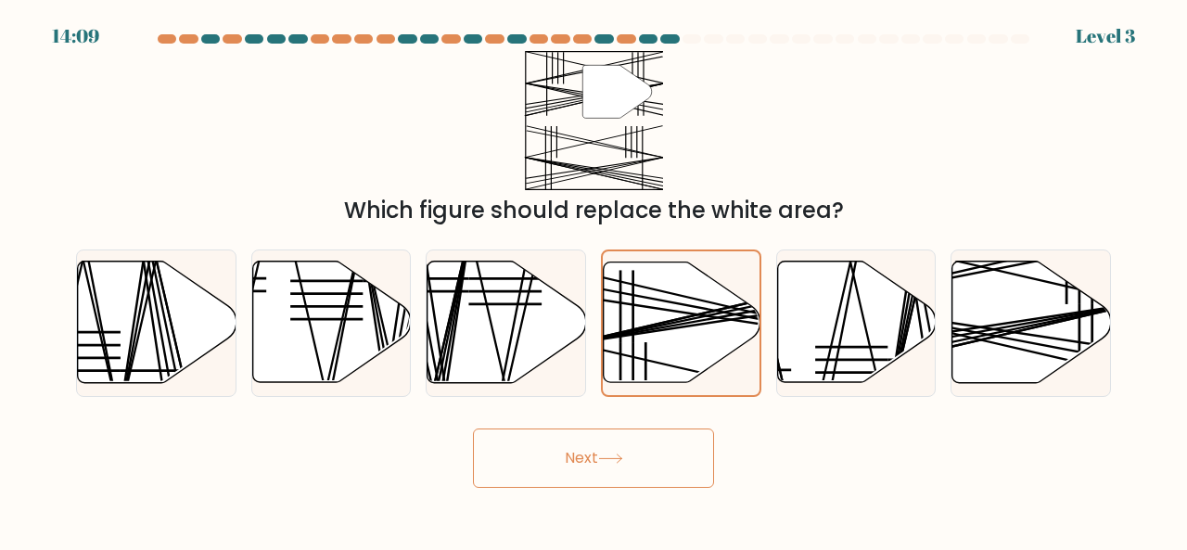
click at [557, 466] on button "Next" at bounding box center [593, 457] width 241 height 59
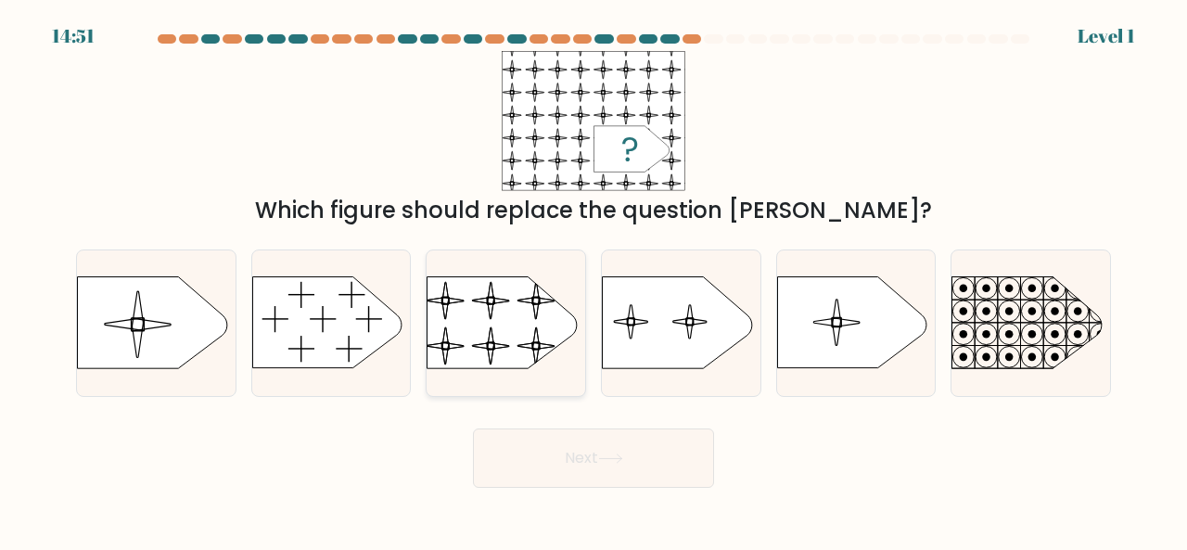
click at [508, 342] on rect at bounding box center [426, 266] width 362 height 275
click at [593, 280] on input "c." at bounding box center [593, 277] width 1 height 5
radio input "true"
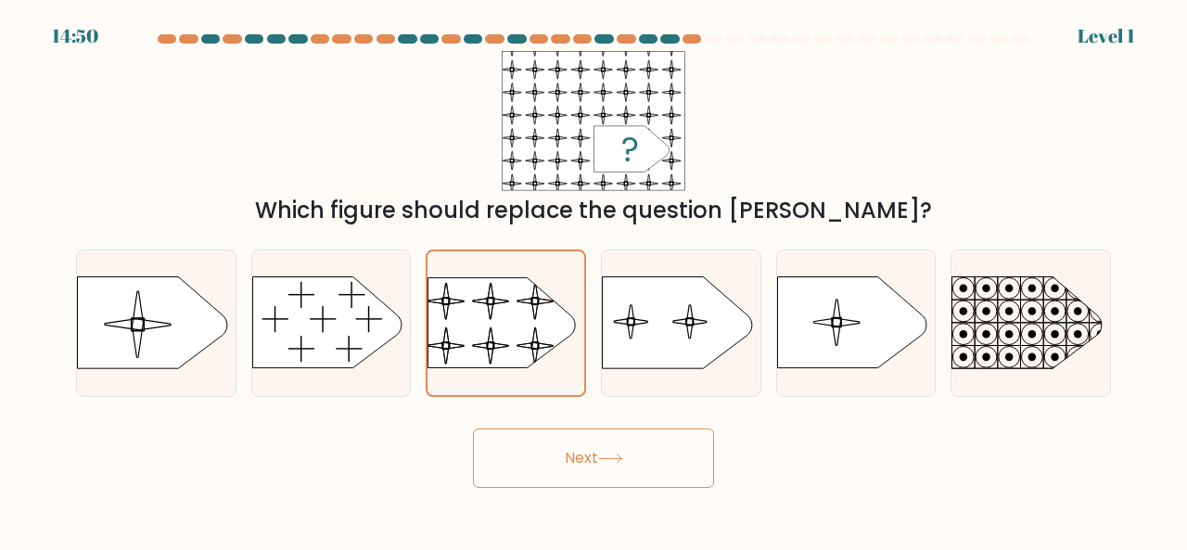
click at [548, 447] on button "Next" at bounding box center [593, 457] width 241 height 59
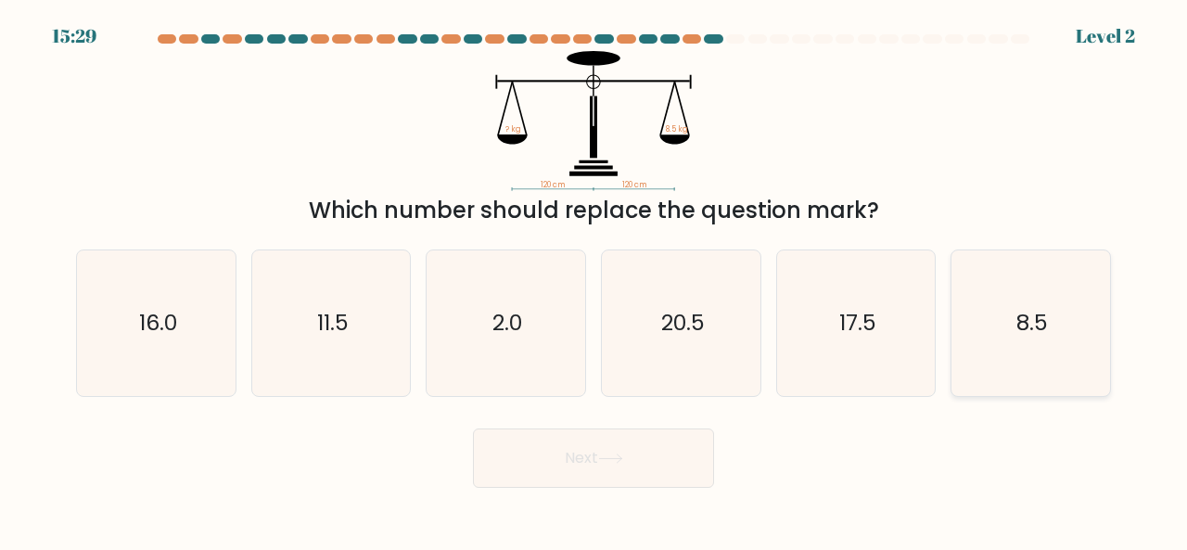
click at [1006, 309] on icon "8.5" at bounding box center [1031, 323] width 146 height 146
click at [594, 280] on input "f. 8.5" at bounding box center [593, 277] width 1 height 5
radio input "true"
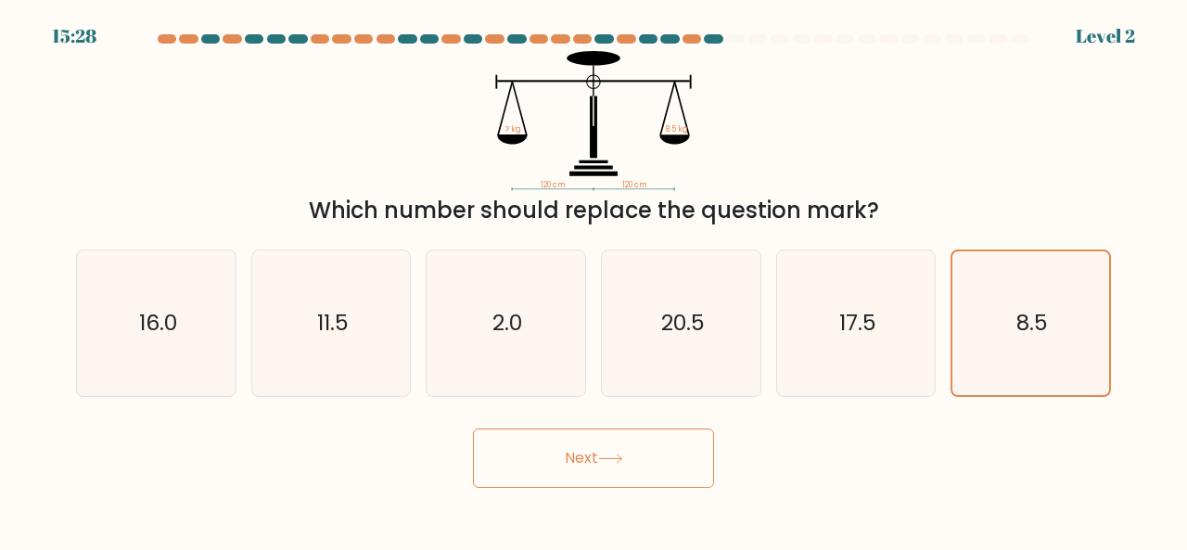
click at [679, 450] on button "Next" at bounding box center [593, 457] width 241 height 59
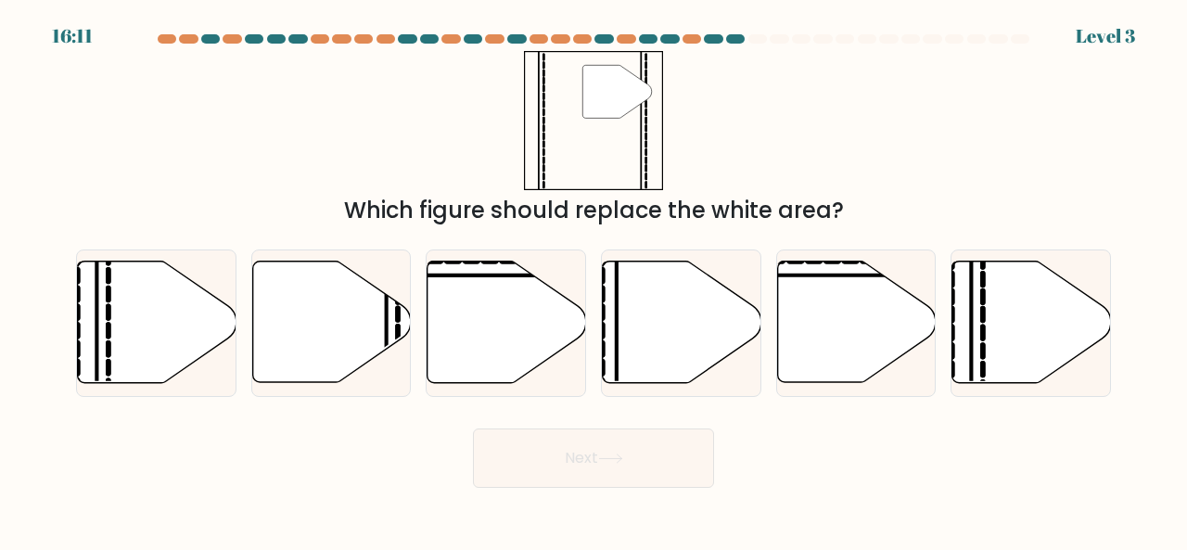
click at [679, 450] on button "Next" at bounding box center [593, 457] width 241 height 59
click at [950, 329] on div at bounding box center [1030, 322] width 160 height 147
click at [594, 280] on input "f." at bounding box center [593, 277] width 1 height 5
radio input "true"
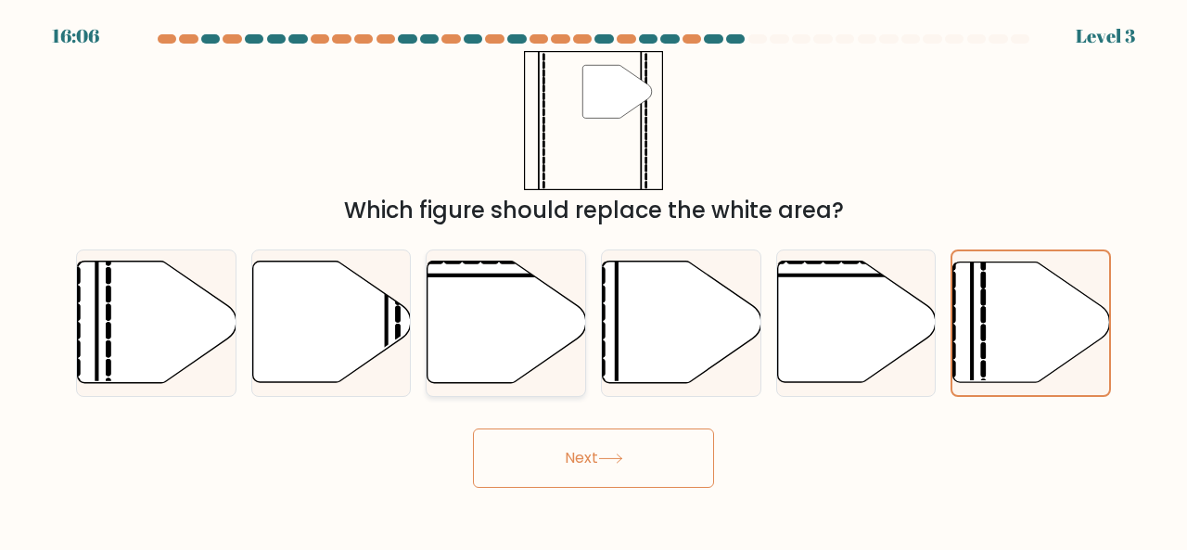
click at [427, 290] on icon at bounding box center [506, 321] width 159 height 121
click at [593, 280] on input "c." at bounding box center [593, 277] width 1 height 5
radio input "true"
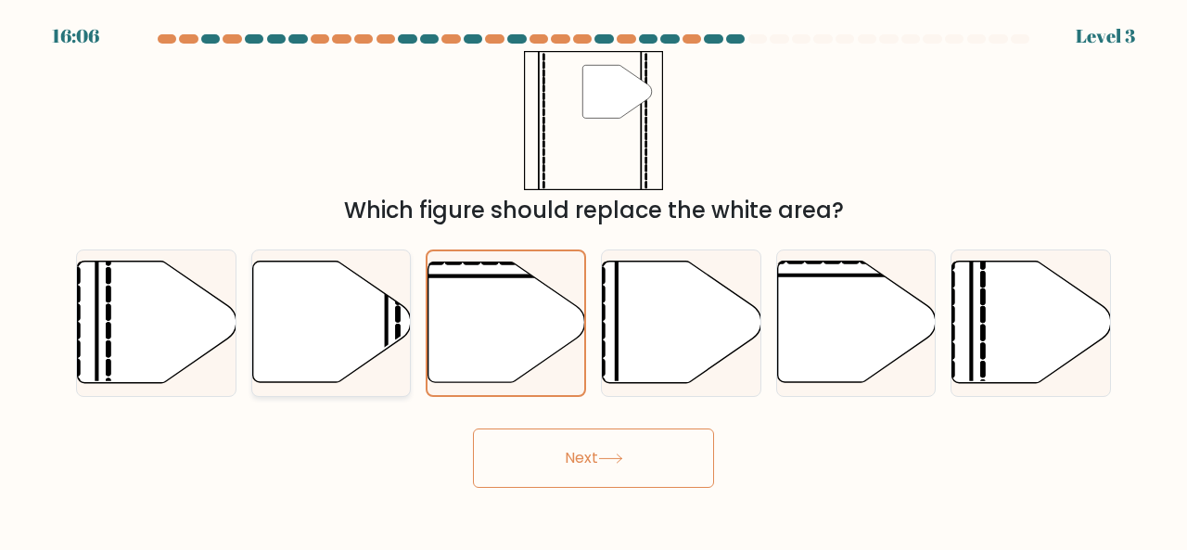
click at [357, 306] on icon at bounding box center [331, 321] width 159 height 121
click at [593, 280] on input "b." at bounding box center [593, 277] width 1 height 5
radio input "true"
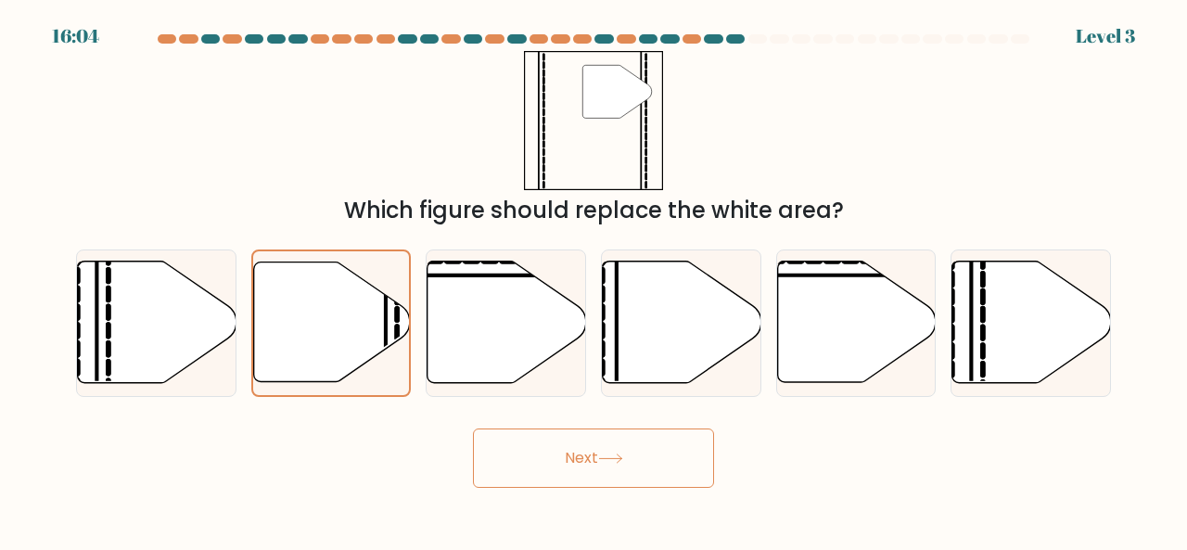
click at [571, 456] on button "Next" at bounding box center [593, 457] width 241 height 59
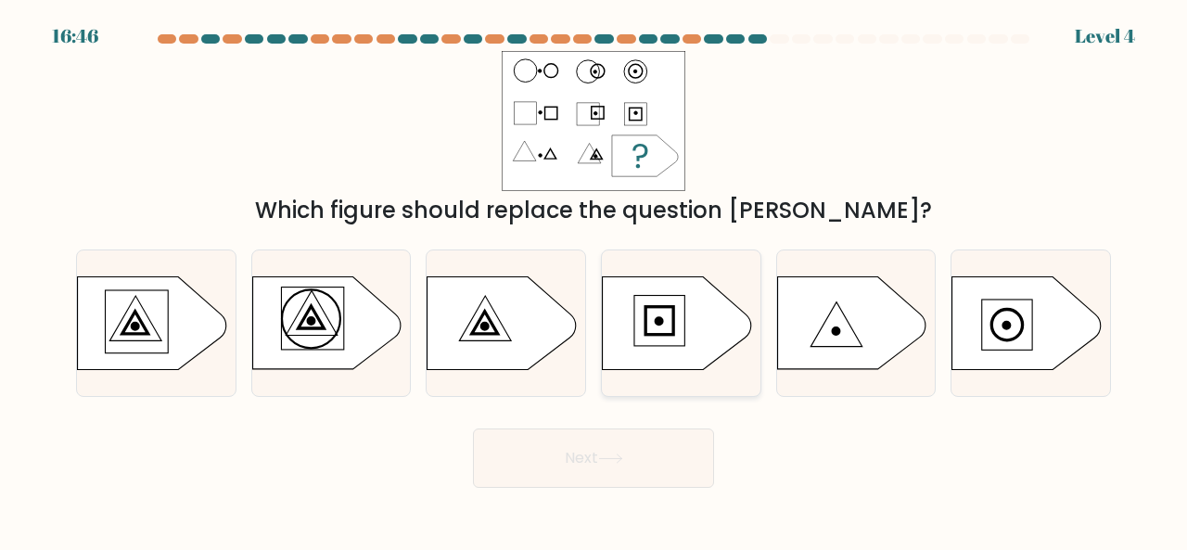
click at [650, 334] on rect at bounding box center [659, 320] width 28 height 28
click at [594, 280] on input "d." at bounding box center [593, 277] width 1 height 5
radio input "true"
click at [610, 443] on button "Next" at bounding box center [593, 457] width 241 height 59
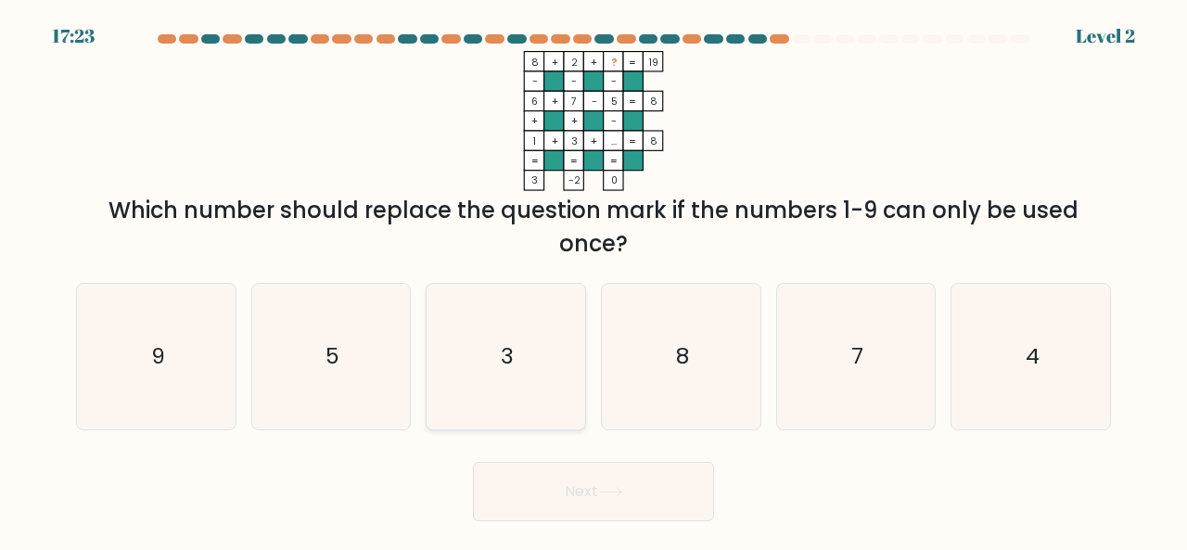
click at [564, 335] on icon "3" at bounding box center [506, 357] width 146 height 146
click at [593, 280] on input "c. 3" at bounding box center [593, 277] width 1 height 5
radio input "true"
click at [578, 485] on button "Next" at bounding box center [593, 491] width 241 height 59
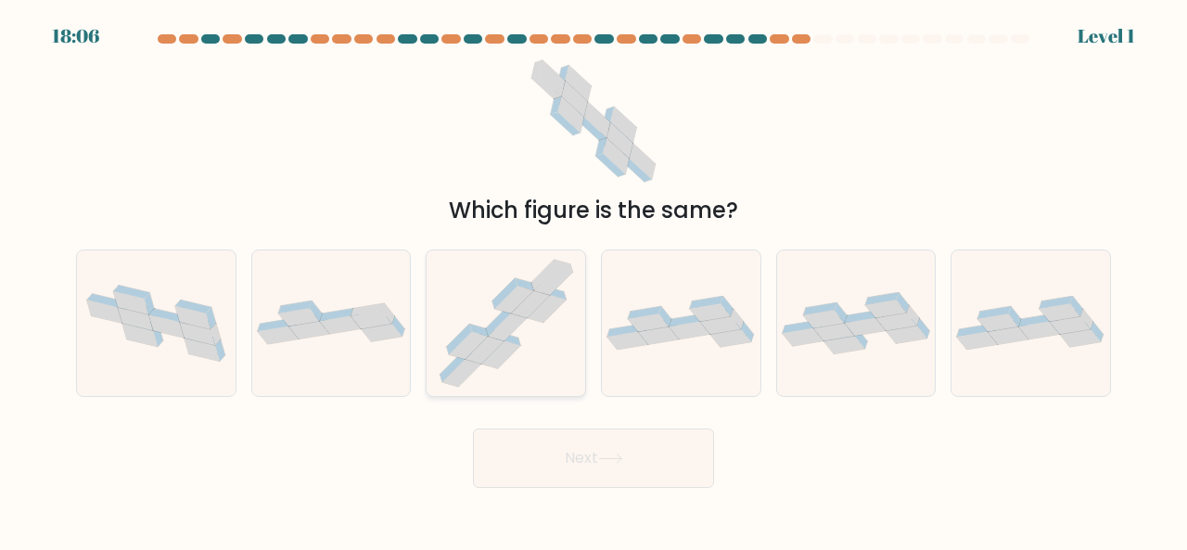
click at [462, 359] on icon at bounding box center [451, 366] width 25 height 31
click at [593, 280] on input "c." at bounding box center [593, 277] width 1 height 5
radio input "true"
click at [537, 464] on button "Next" at bounding box center [593, 457] width 241 height 59
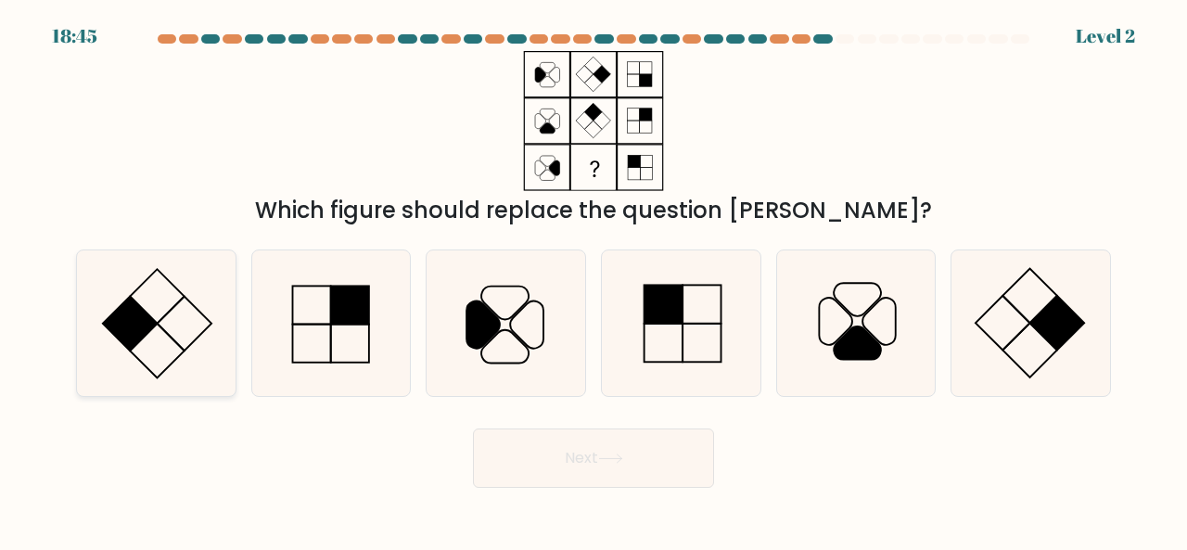
click at [178, 324] on icon at bounding box center [156, 323] width 146 height 146
click at [593, 280] on input "a." at bounding box center [593, 277] width 1 height 5
radio input "true"
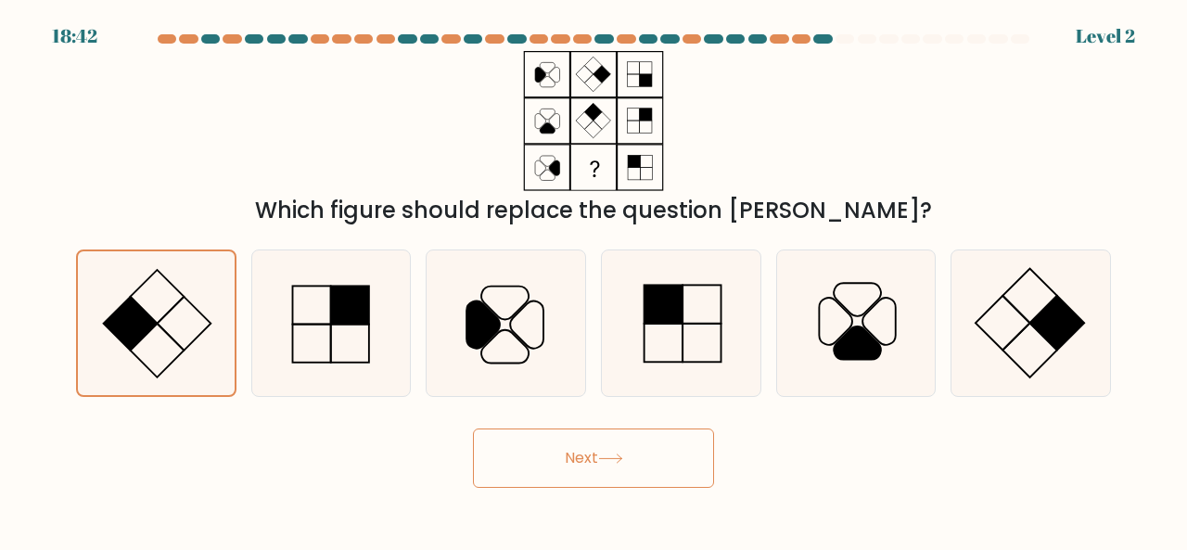
click at [584, 474] on button "Next" at bounding box center [593, 457] width 241 height 59
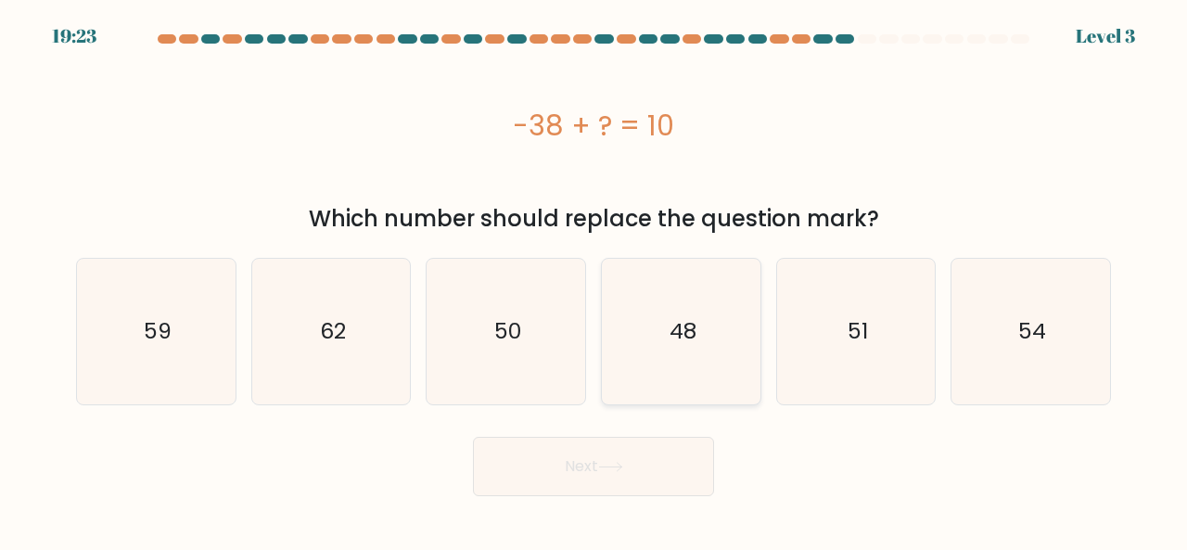
click at [672, 342] on text "48" at bounding box center [681, 331] width 27 height 31
click at [594, 280] on input "d. 48" at bounding box center [593, 277] width 1 height 5
radio input "true"
click at [601, 465] on button "Next" at bounding box center [593, 466] width 241 height 59
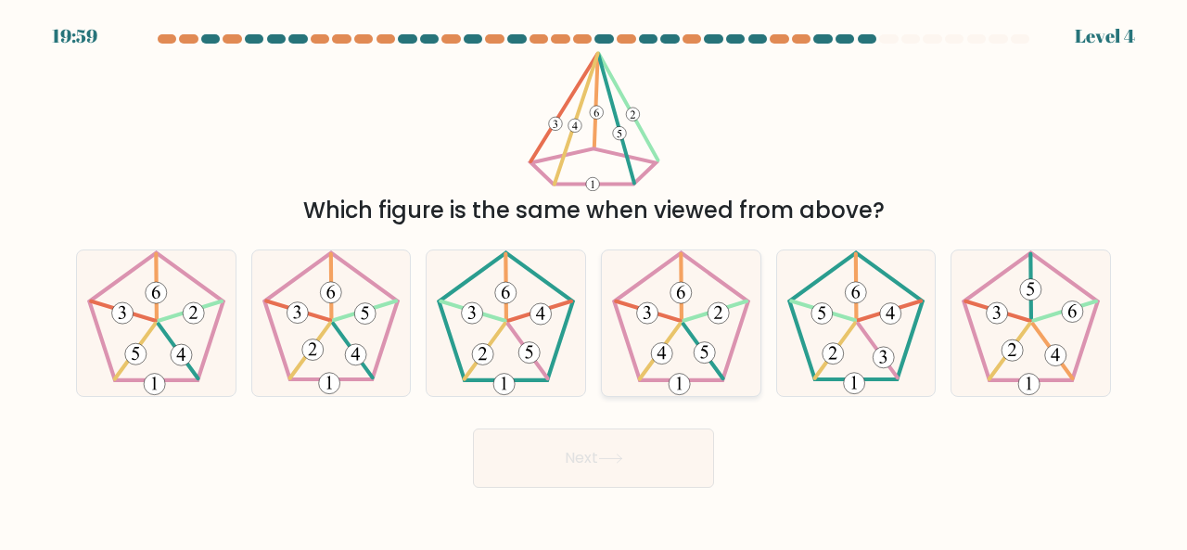
click at [668, 374] on icon at bounding box center [681, 323] width 146 height 146
click at [594, 280] on input "d." at bounding box center [593, 277] width 1 height 5
radio input "true"
click at [619, 428] on button "Next" at bounding box center [593, 457] width 241 height 59
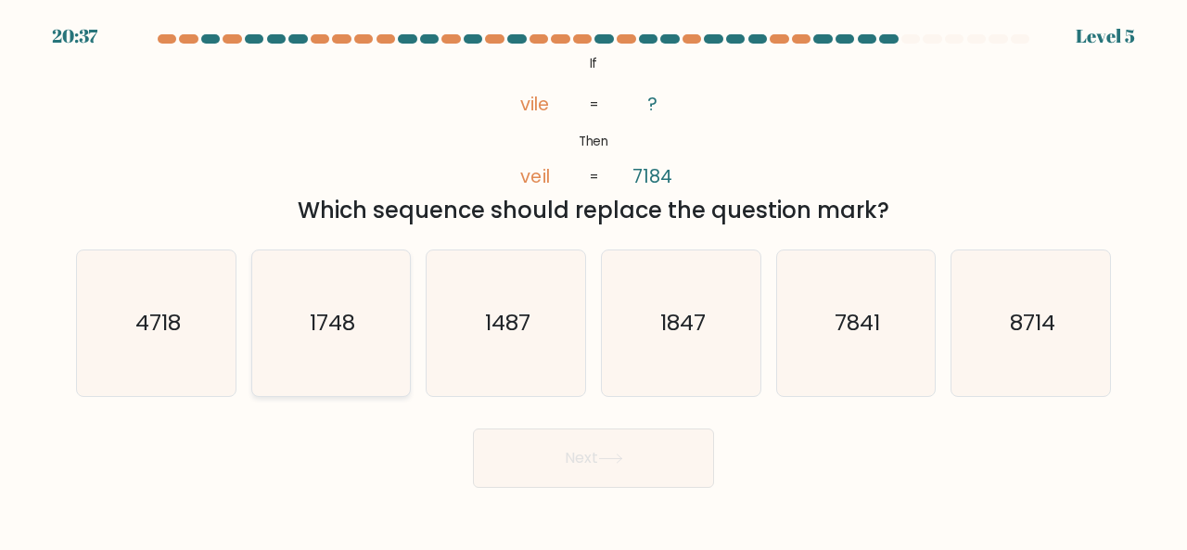
click at [369, 317] on icon "1748" at bounding box center [332, 323] width 146 height 146
click at [593, 280] on input "b. 1748" at bounding box center [593, 277] width 1 height 5
radio input "true"
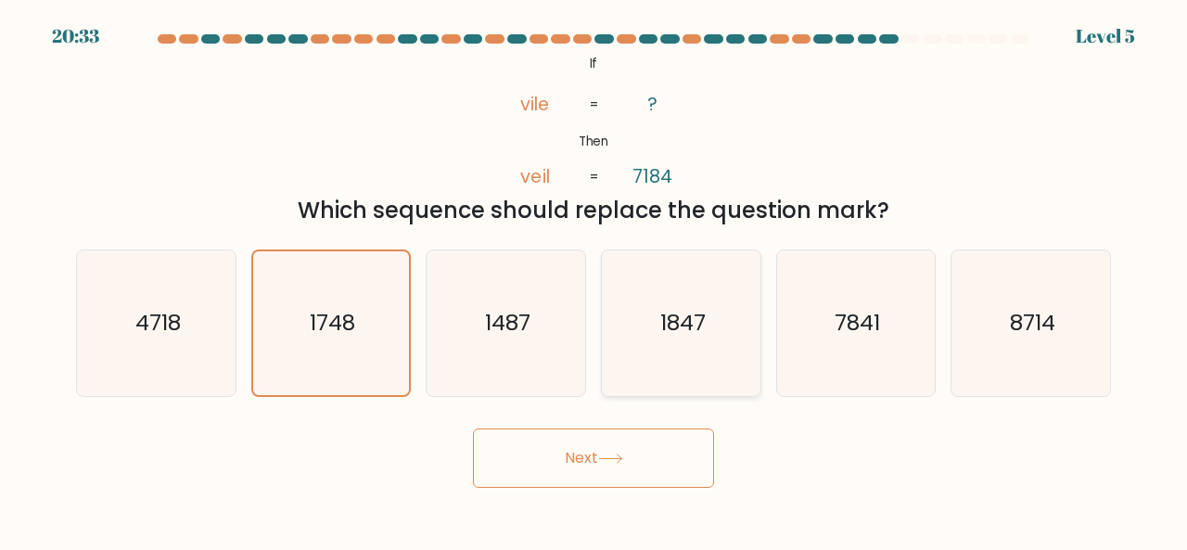
click at [676, 336] on text "1847" at bounding box center [681, 322] width 45 height 31
click at [594, 280] on input "d. 1847" at bounding box center [593, 277] width 1 height 5
radio input "true"
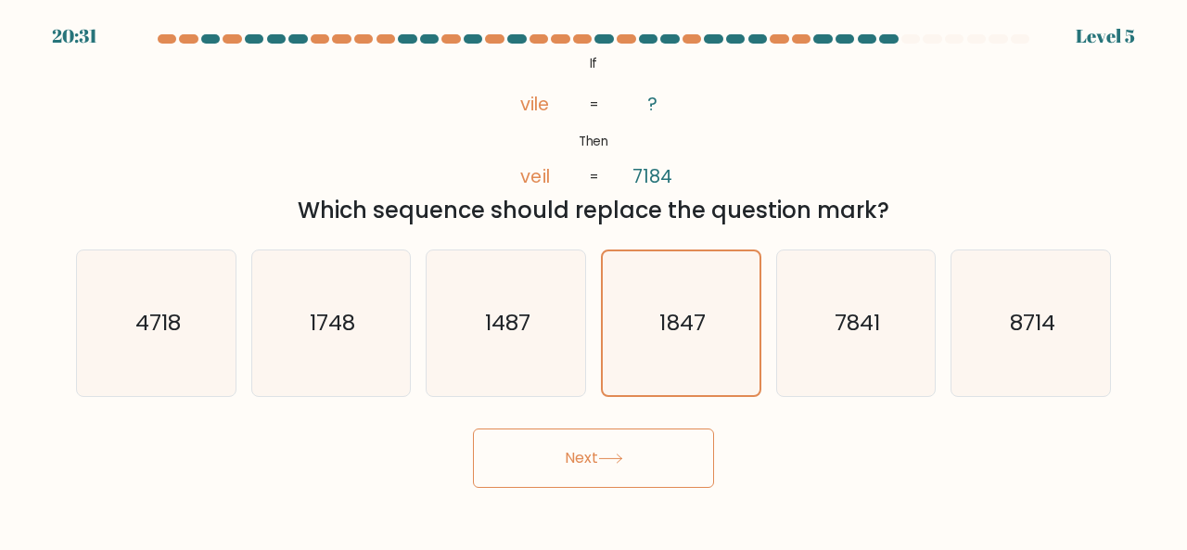
click at [610, 453] on icon at bounding box center [610, 458] width 25 height 10
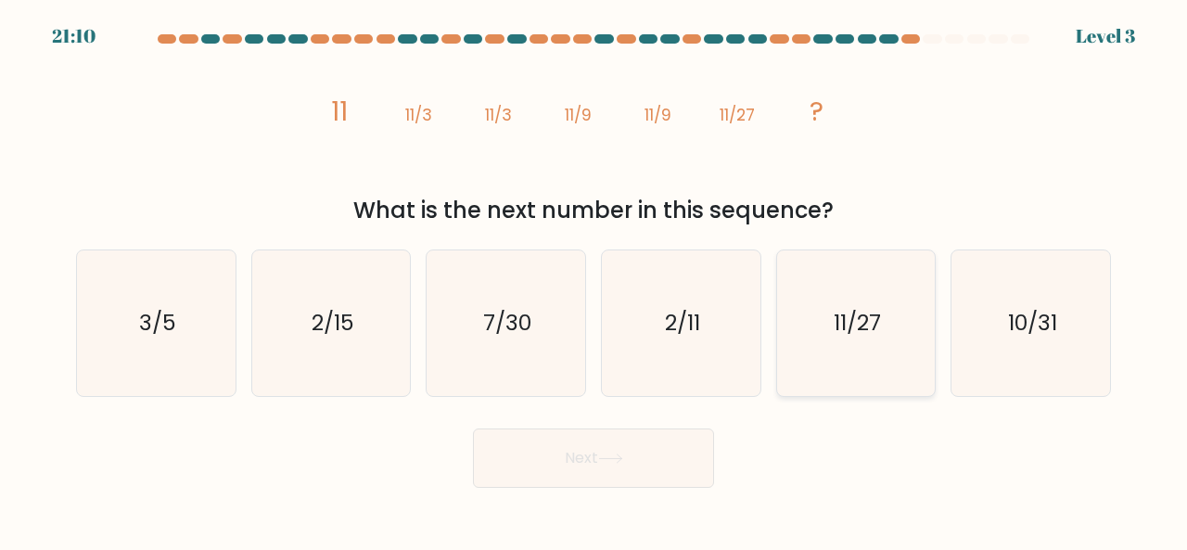
click at [833, 336] on text "11/27" at bounding box center [856, 322] width 47 height 31
click at [594, 280] on input "e. 11/27" at bounding box center [593, 277] width 1 height 5
radio input "true"
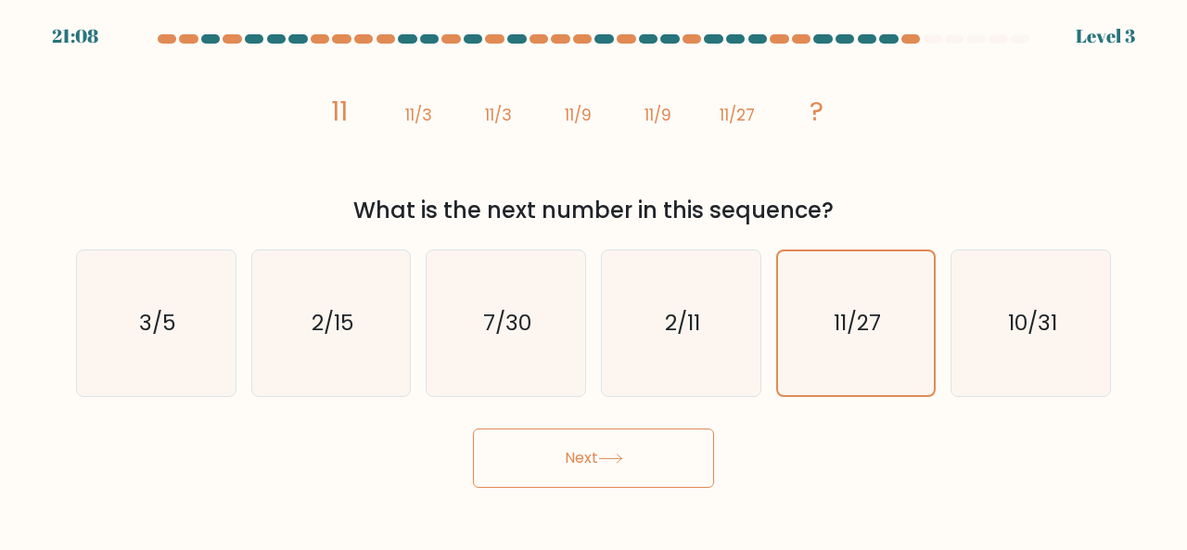
click at [621, 457] on icon at bounding box center [610, 458] width 25 height 10
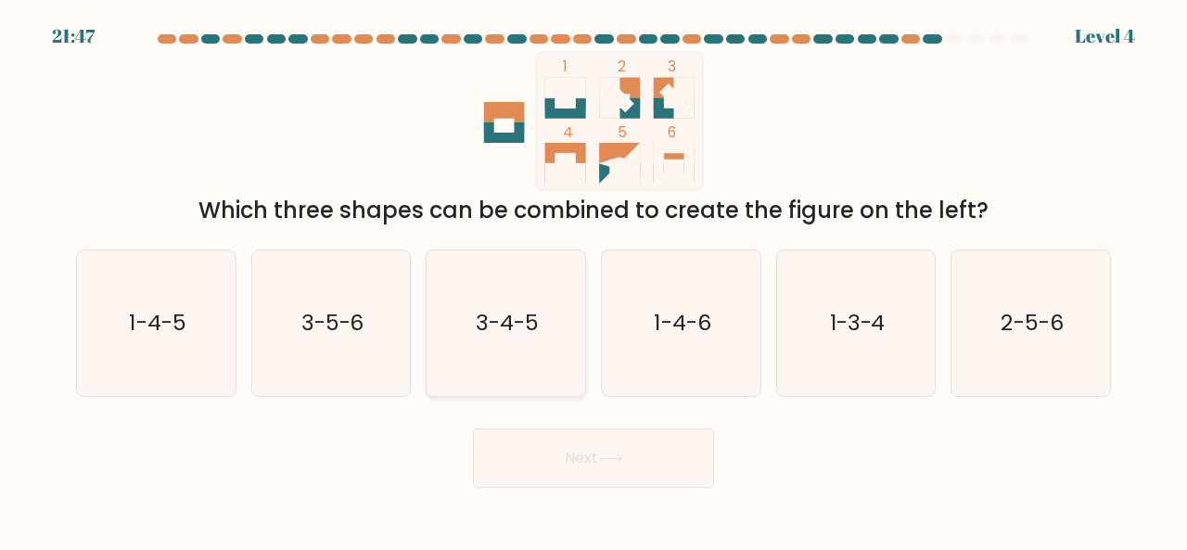
click at [559, 314] on icon "3-4-5" at bounding box center [506, 323] width 146 height 146
click at [593, 280] on input "c. 3-4-5" at bounding box center [593, 277] width 1 height 5
radio input "true"
click at [643, 455] on button "Next" at bounding box center [593, 457] width 241 height 59
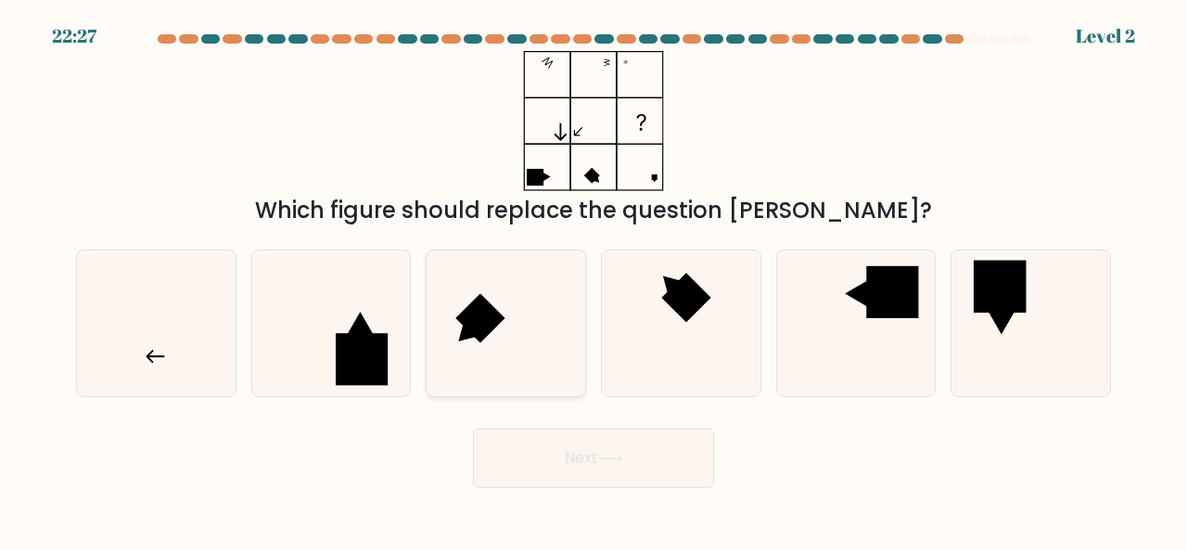
click at [536, 332] on icon at bounding box center [506, 323] width 146 height 146
click at [593, 280] on input "c." at bounding box center [593, 277] width 1 height 5
radio input "true"
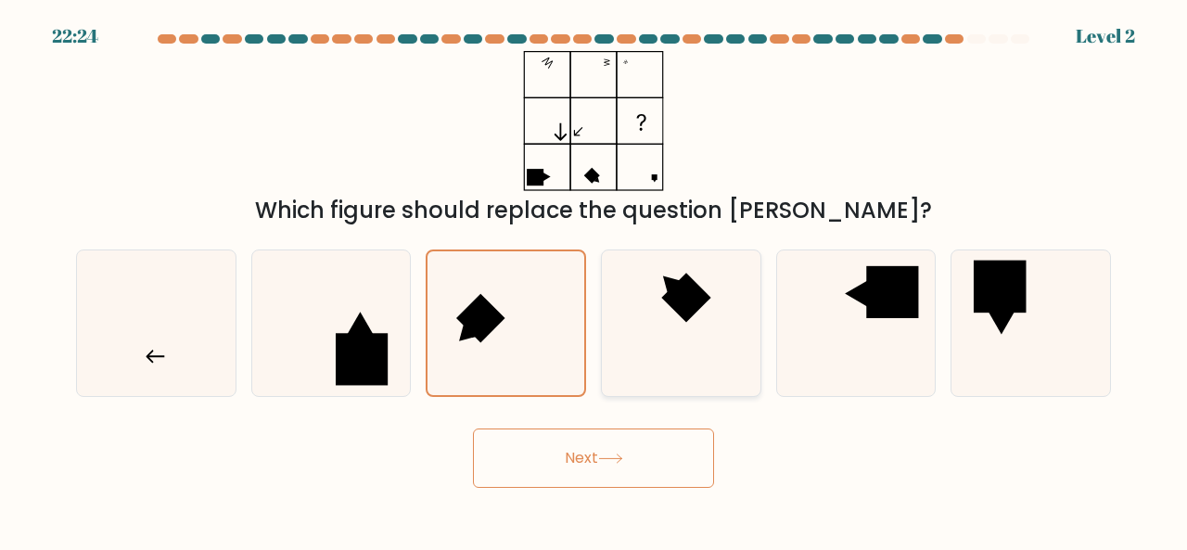
click at [644, 350] on icon at bounding box center [681, 323] width 146 height 146
click at [594, 280] on input "d." at bounding box center [593, 277] width 1 height 5
radio input "true"
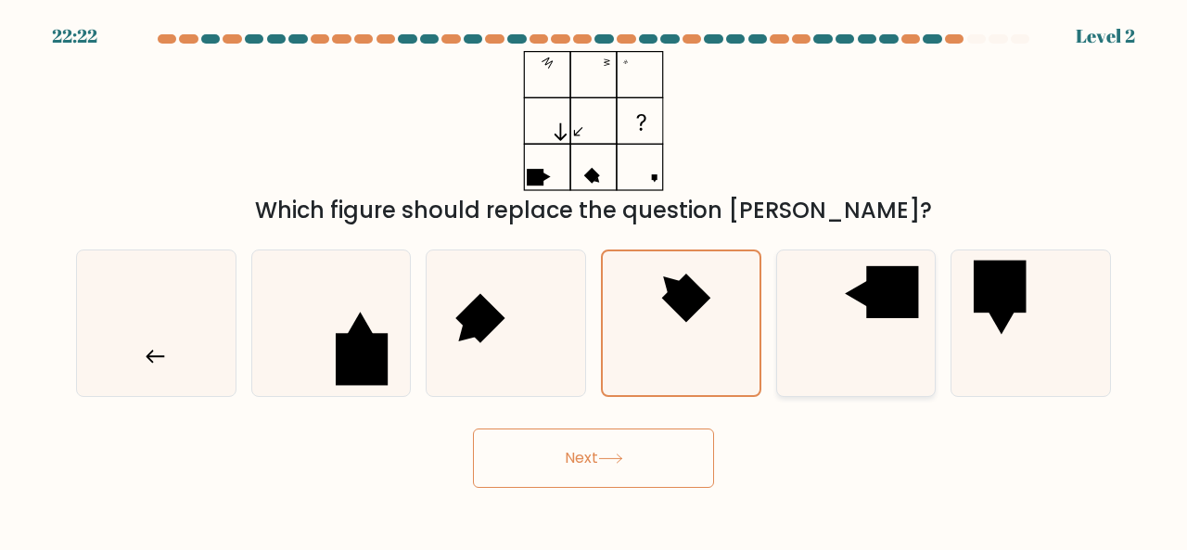
click at [919, 314] on icon at bounding box center [856, 323] width 146 height 146
click at [594, 280] on input "e." at bounding box center [593, 277] width 1 height 5
radio input "true"
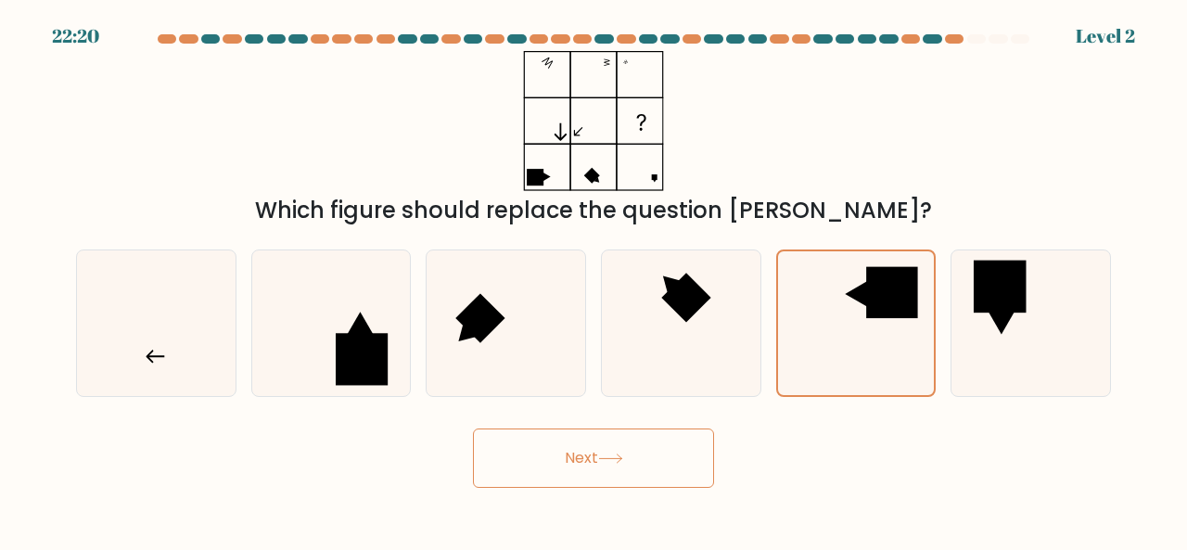
click at [682, 464] on button "Next" at bounding box center [593, 457] width 241 height 59
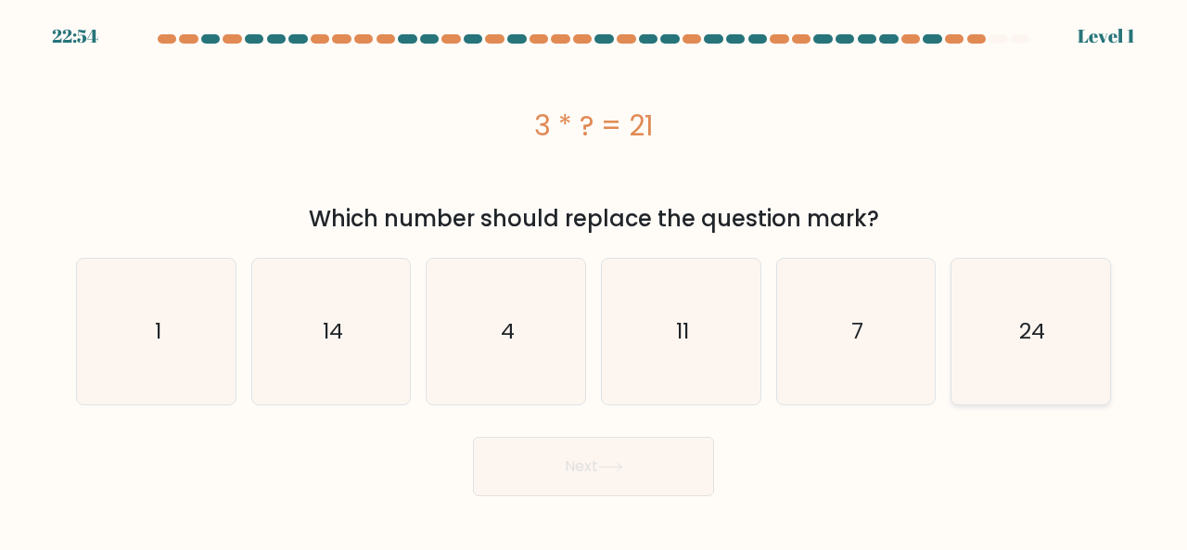
click at [1007, 301] on icon "24" at bounding box center [1031, 332] width 146 height 146
click at [594, 280] on input "f. 24" at bounding box center [593, 277] width 1 height 5
radio input "true"
click at [613, 470] on icon at bounding box center [610, 467] width 25 height 10
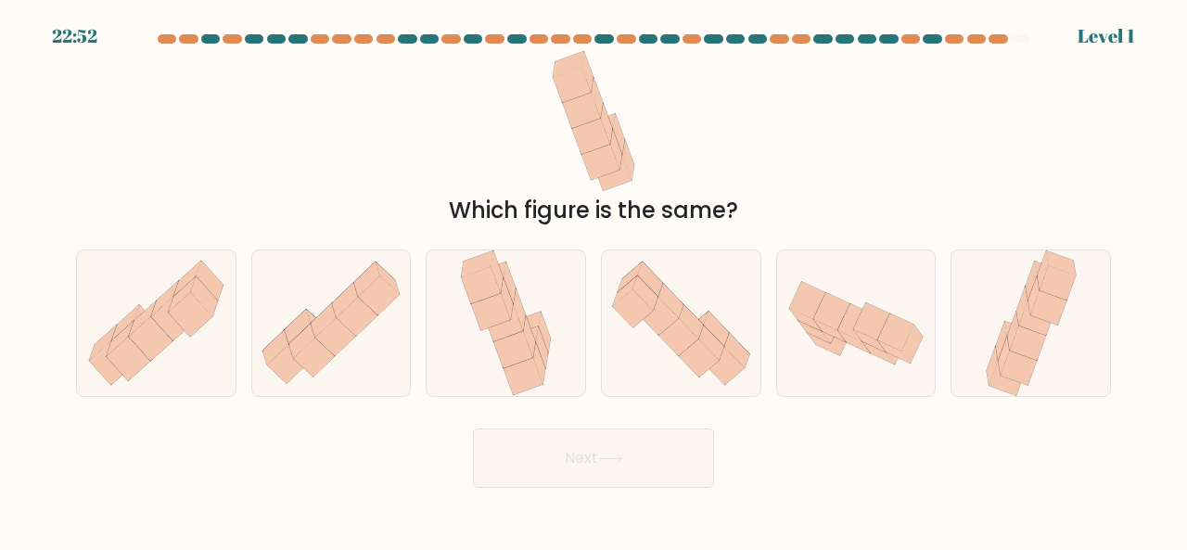
click at [613, 470] on button "Next" at bounding box center [593, 457] width 241 height 59
click at [521, 379] on icon at bounding box center [522, 376] width 39 height 37
click at [593, 280] on input "c." at bounding box center [593, 277] width 1 height 5
radio input "true"
click at [364, 343] on icon at bounding box center [331, 322] width 159 height 133
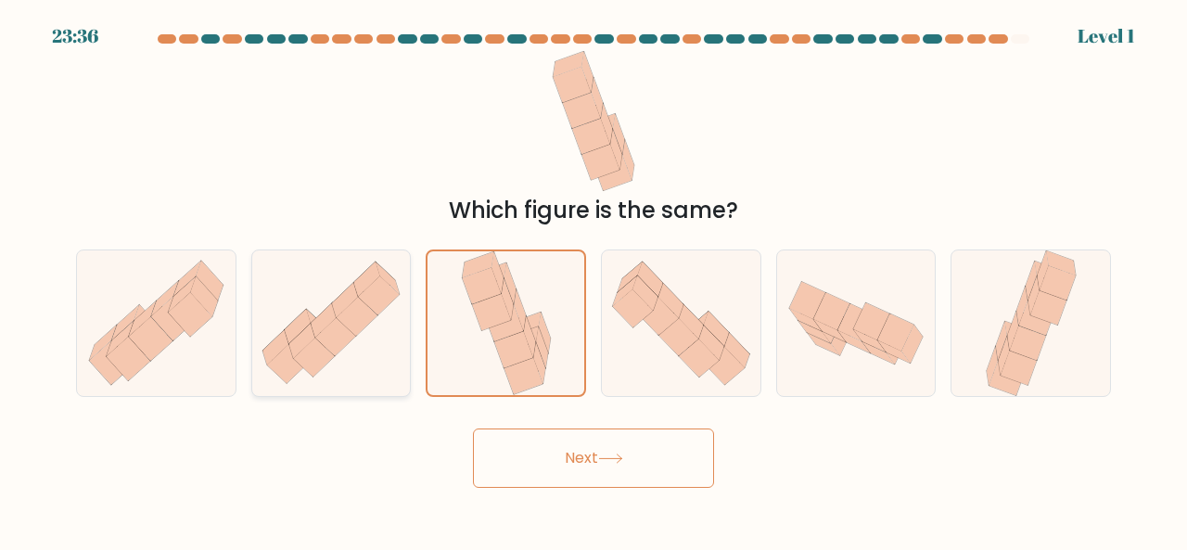
click at [593, 280] on input "b." at bounding box center [593, 277] width 1 height 5
radio input "true"
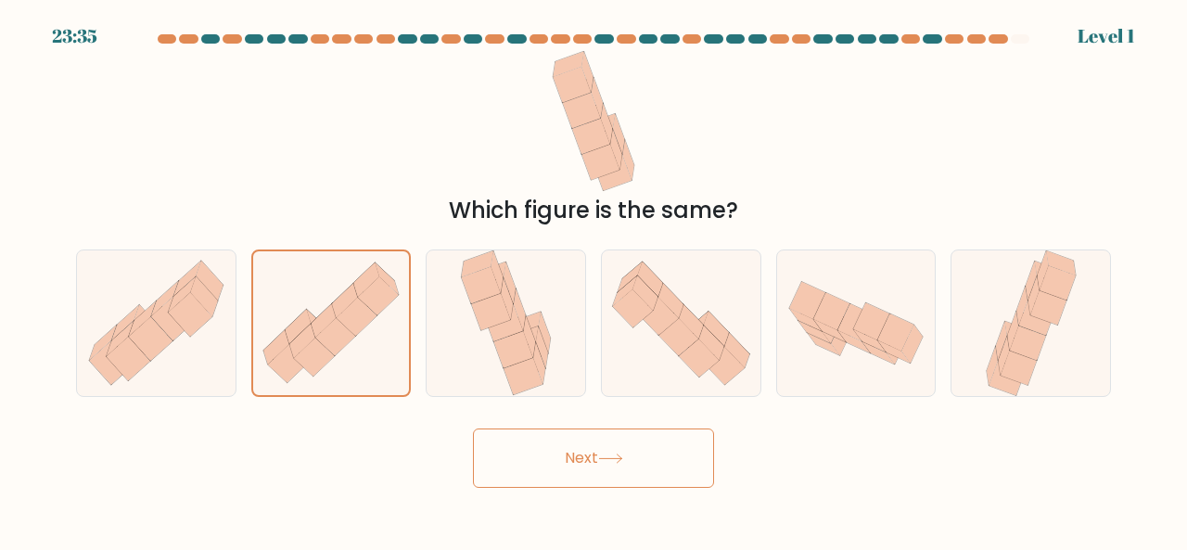
click at [529, 443] on button "Next" at bounding box center [593, 457] width 241 height 59
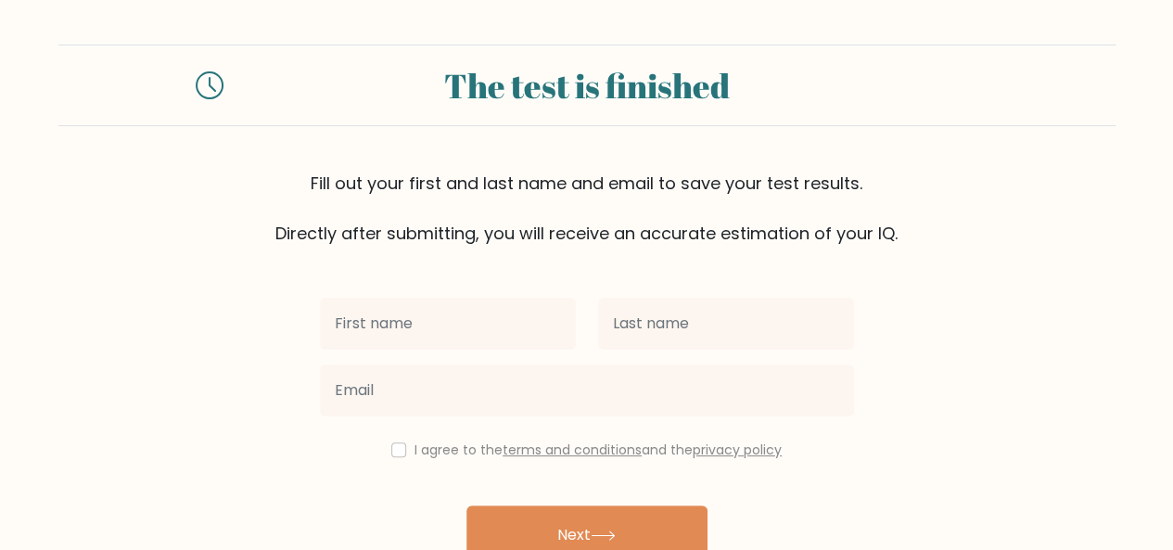
click at [510, 318] on input "text" at bounding box center [448, 324] width 256 height 52
type input "[PERSON_NAME]"
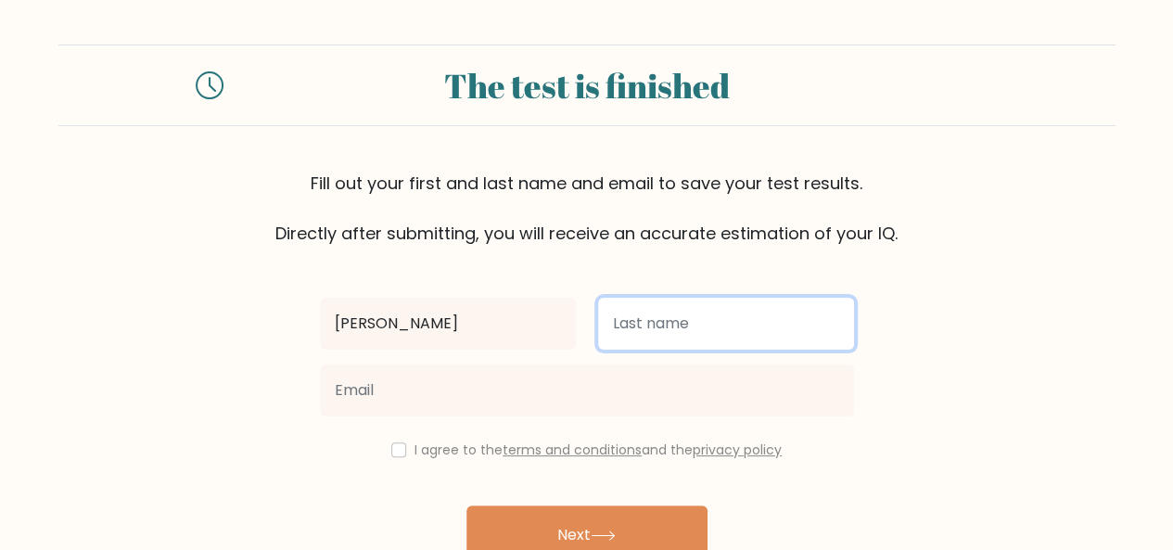
click at [646, 325] on input "text" at bounding box center [726, 324] width 256 height 52
type input "lorensia"
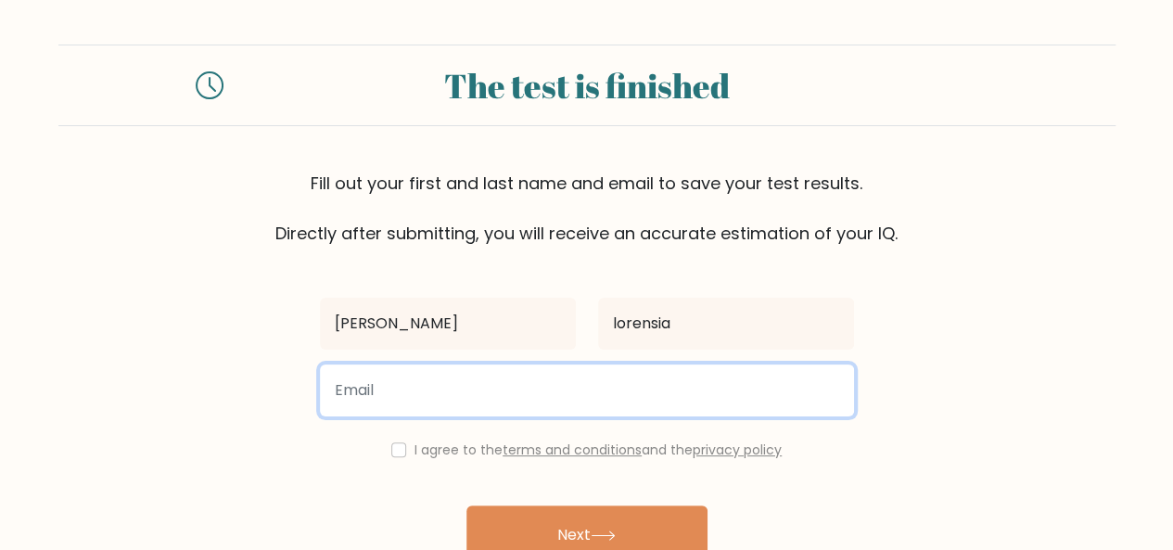
click at [541, 378] on input "email" at bounding box center [587, 390] width 534 height 52
type input "sheilalorensia54@gmail.com"
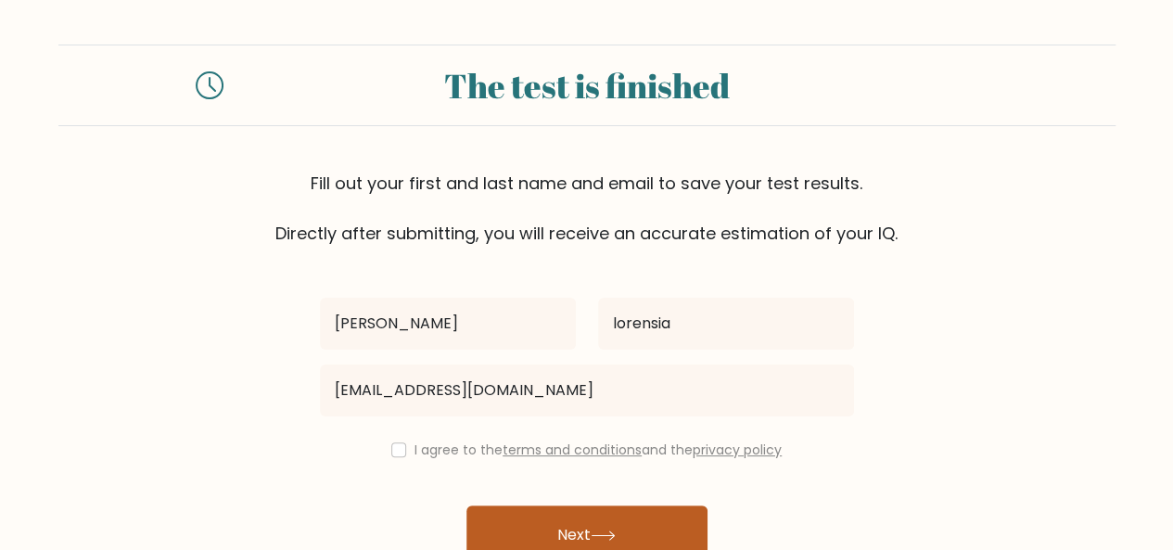
click at [549, 534] on button "Next" at bounding box center [586, 534] width 241 height 59
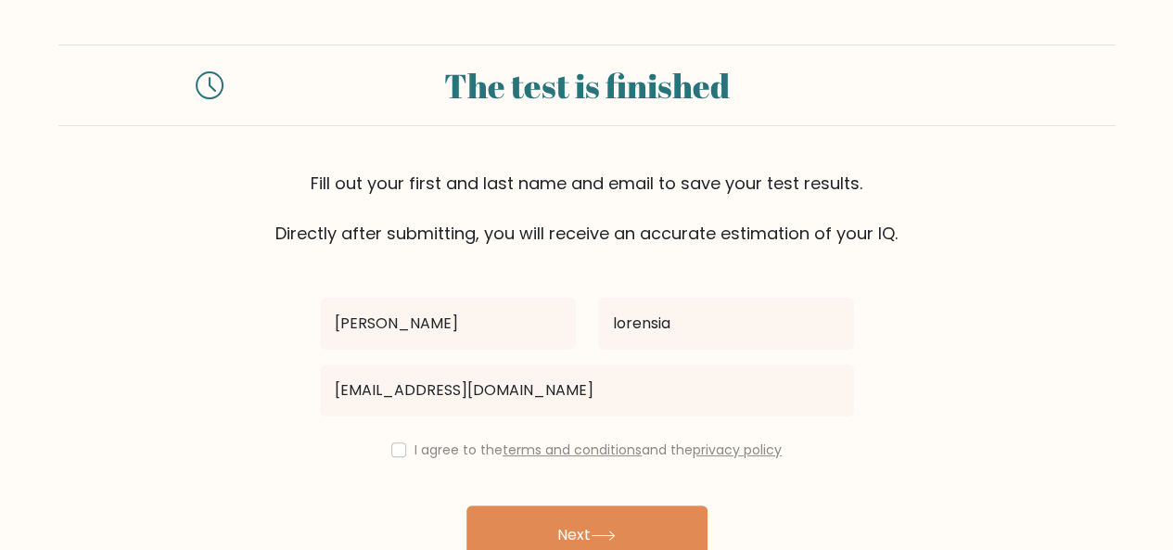
click at [402, 448] on div "I agree to the terms and conditions and the privacy policy" at bounding box center [587, 449] width 556 height 22
click at [397, 449] on input "checkbox" at bounding box center [398, 449] width 15 height 15
checkbox input "true"
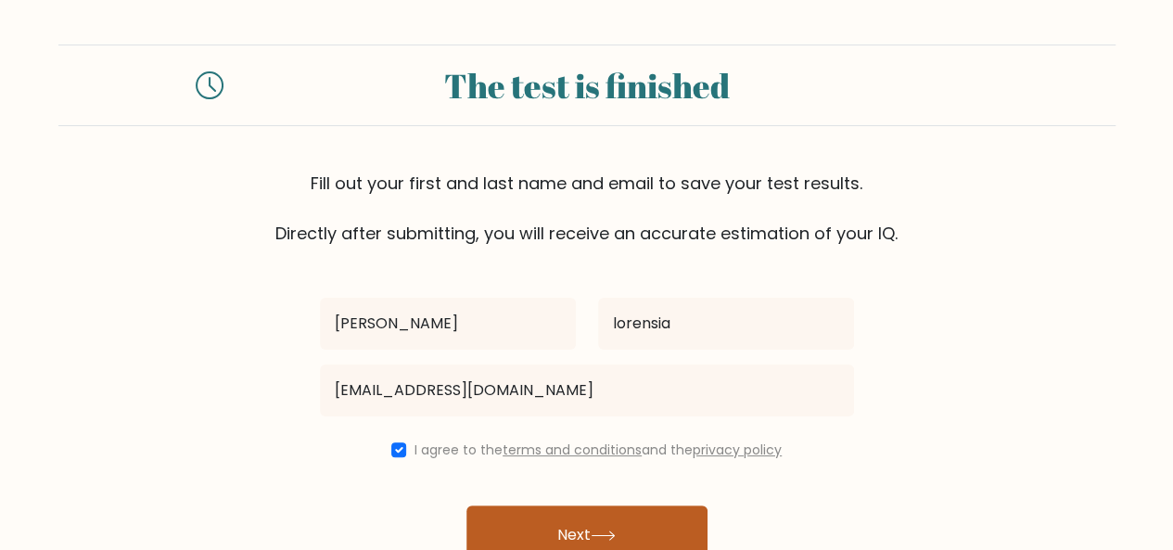
click at [536, 540] on button "Next" at bounding box center [586, 534] width 241 height 59
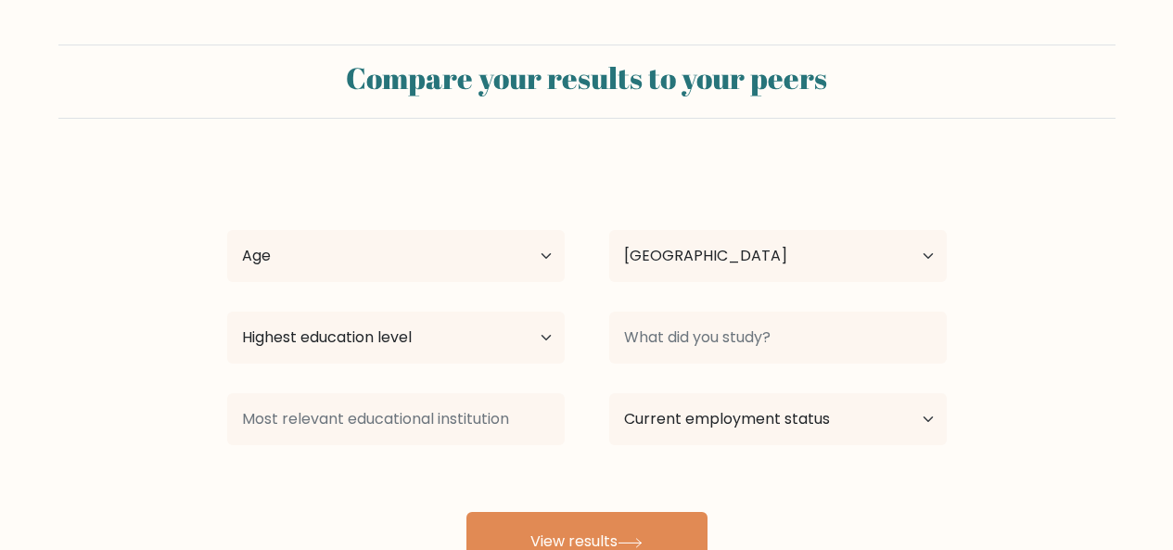
select select "ID"
click at [530, 266] on select "Age Under 18 years old 18-24 years old 25-34 years old 35-44 years old 45-54 ye…" at bounding box center [395, 256] width 337 height 52
select select "18_24"
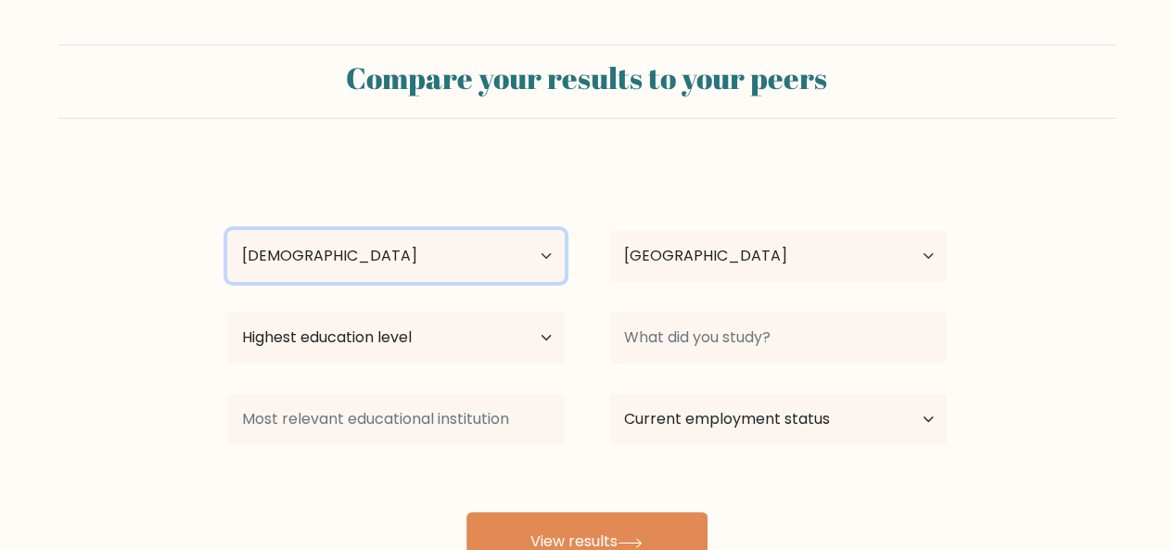
click at [227, 230] on select "Age Under 18 years old 18-24 years old 25-34 years old 35-44 years old 45-54 ye…" at bounding box center [395, 256] width 337 height 52
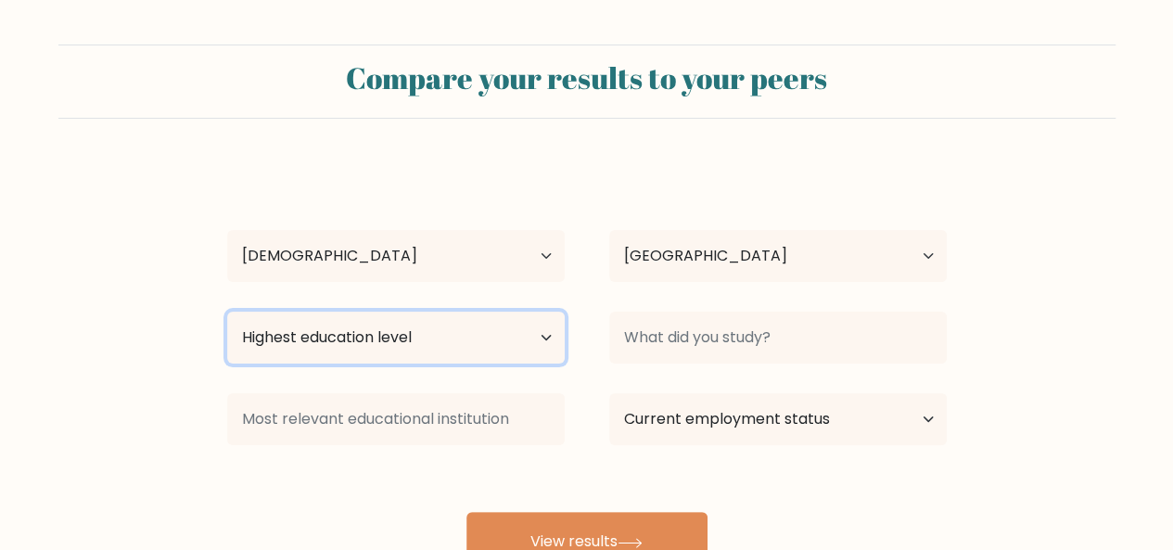
click at [458, 334] on select "Highest education level No schooling Primary Lower Secondary Upper Secondary Oc…" at bounding box center [395, 337] width 337 height 52
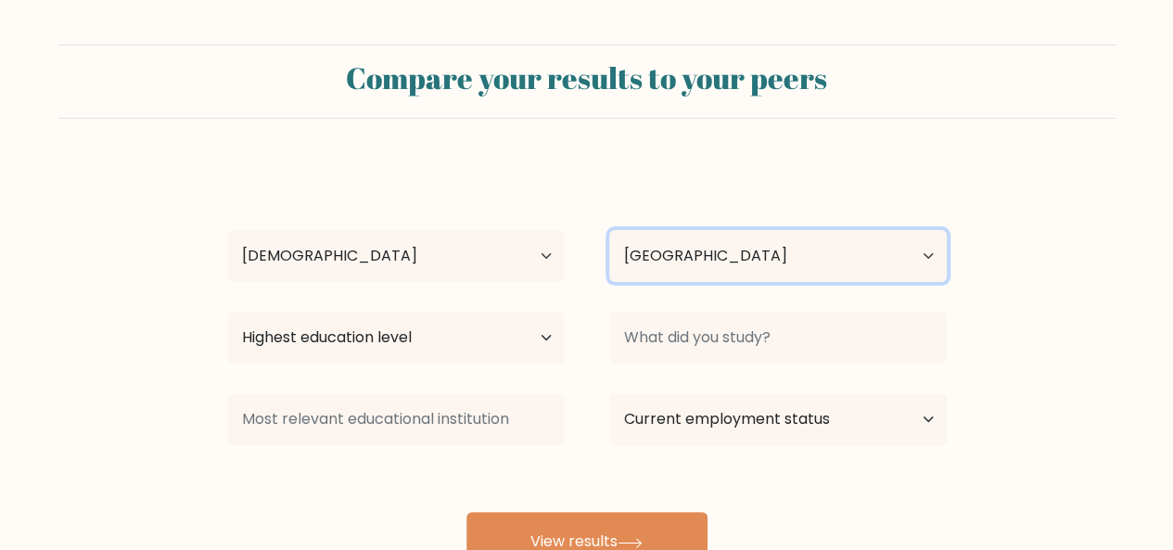
click at [813, 268] on select "Country Afghanistan Albania Algeria American Samoa Andorra Angola Anguilla Anta…" at bounding box center [777, 256] width 337 height 52
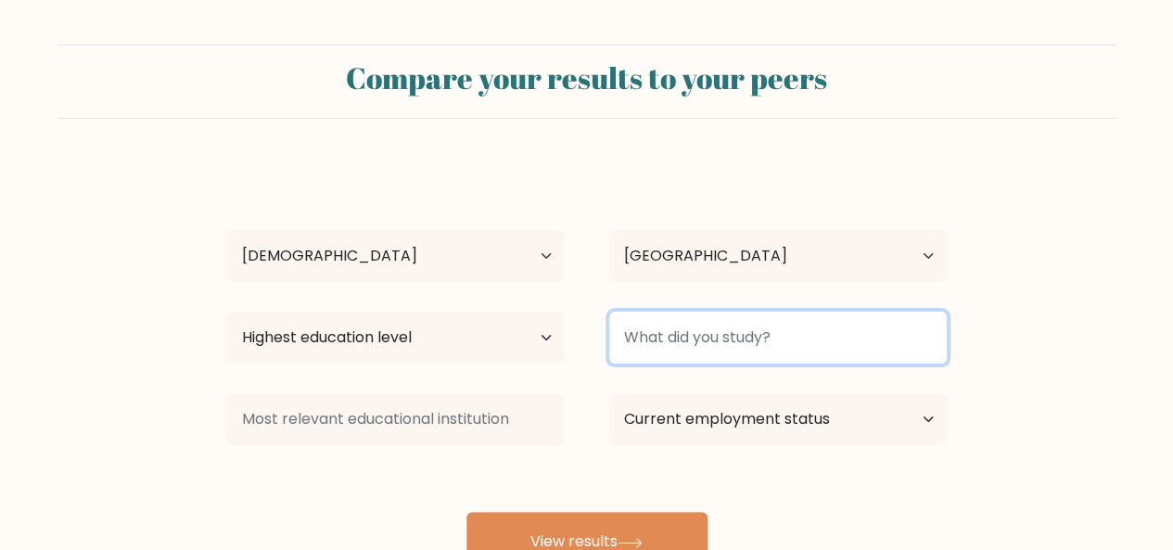
click at [764, 346] on input at bounding box center [777, 337] width 337 height 52
type input "Akparta mandala bhakti surakarta"
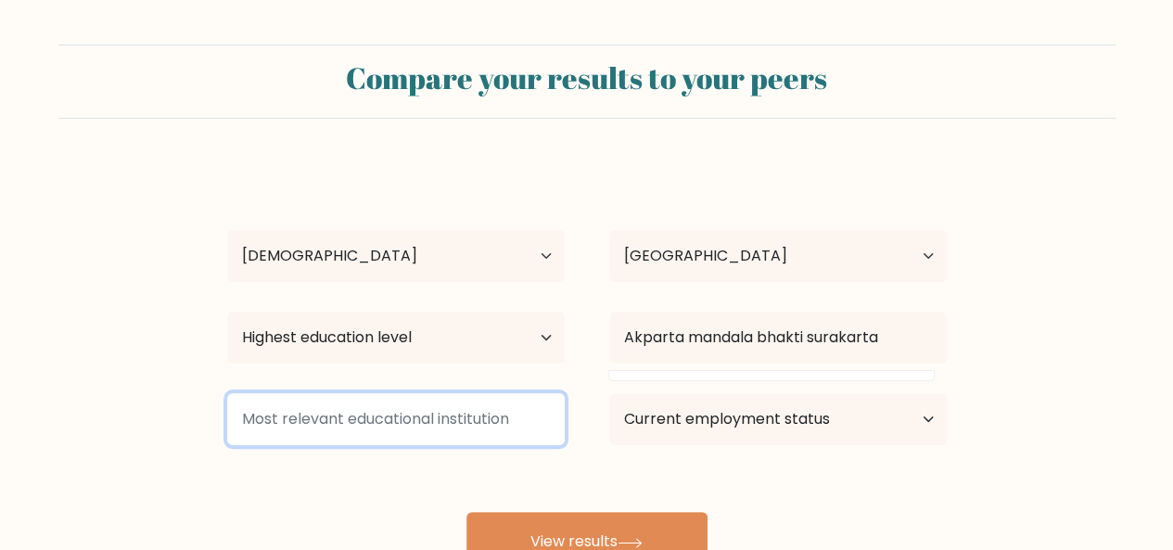
click at [449, 418] on input at bounding box center [395, 419] width 337 height 52
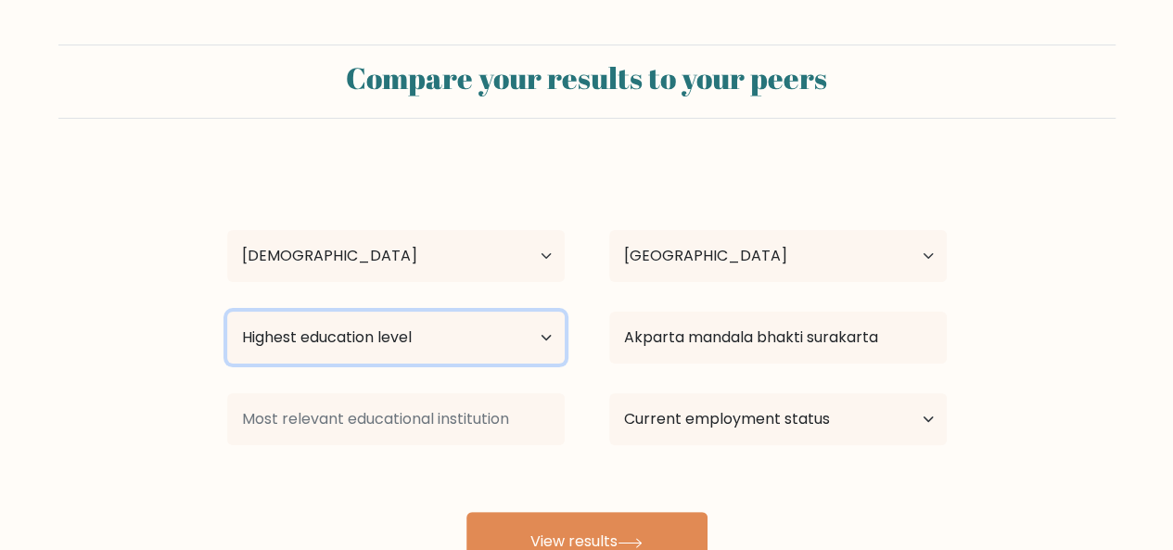
click at [489, 345] on select "Highest education level No schooling Primary Lower Secondary Upper Secondary Oc…" at bounding box center [395, 337] width 337 height 52
select select "bachelors_degree"
click at [227, 311] on select "Highest education level No schooling Primary Lower Secondary Upper Secondary Oc…" at bounding box center [395, 337] width 337 height 52
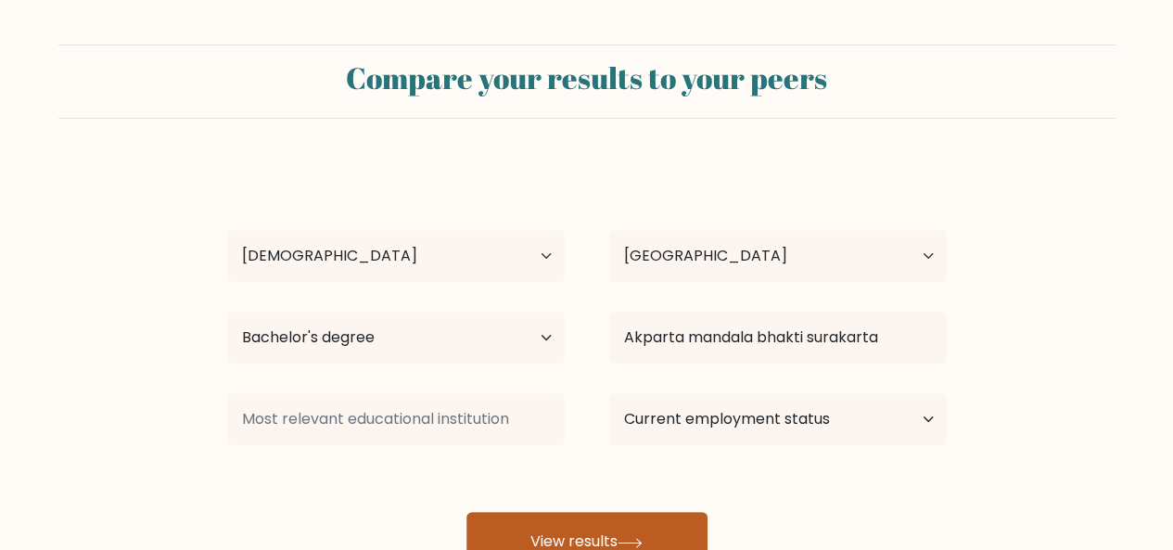
click at [596, 527] on button "View results" at bounding box center [586, 541] width 241 height 59
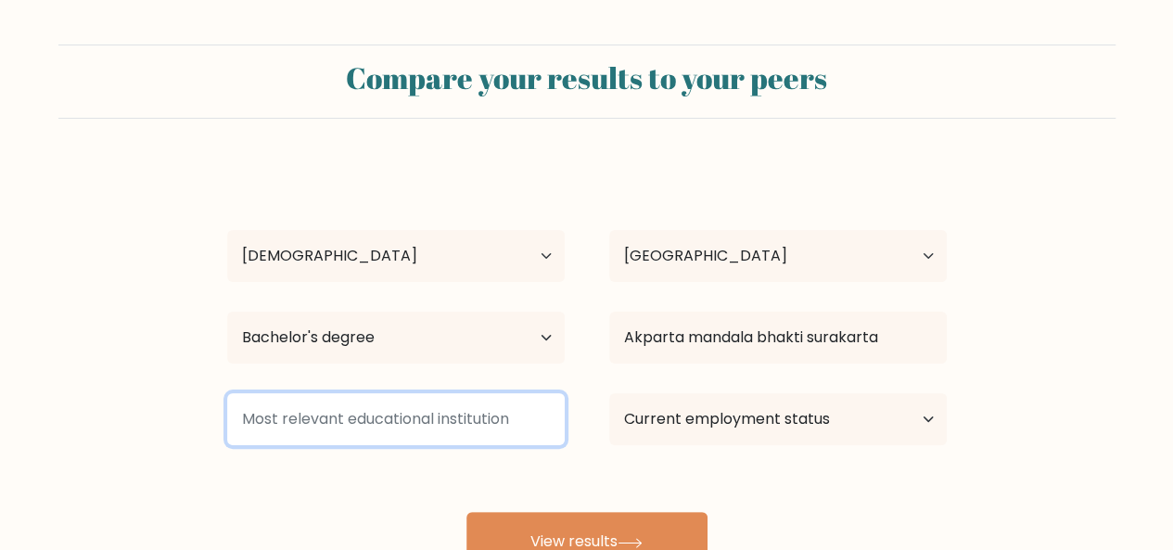
click at [501, 418] on input at bounding box center [395, 419] width 337 height 52
click at [445, 419] on input at bounding box center [395, 419] width 337 height 52
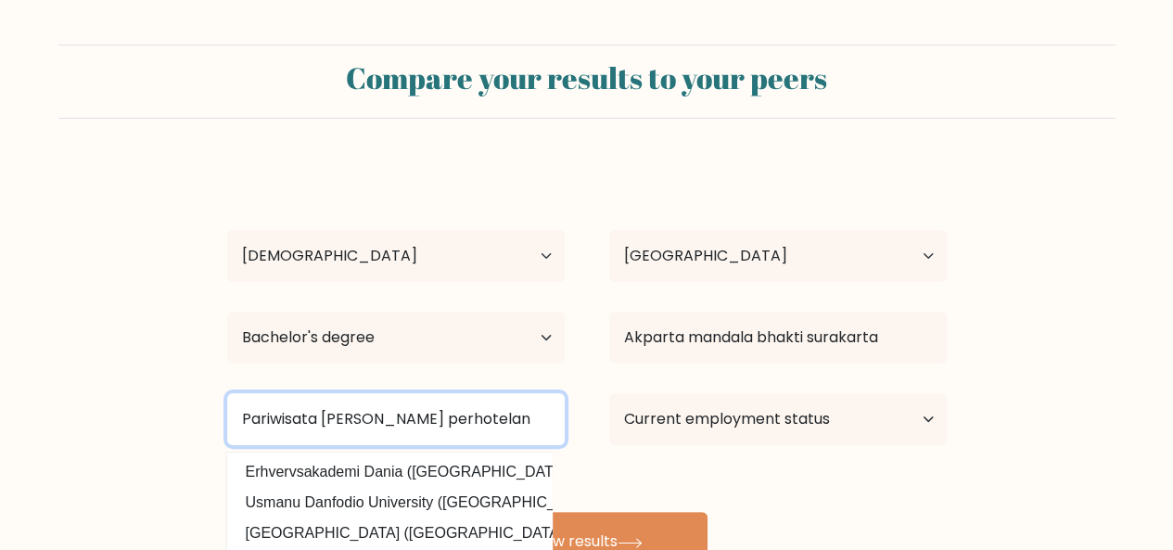
type input "Pariwisata dan perhotelan"
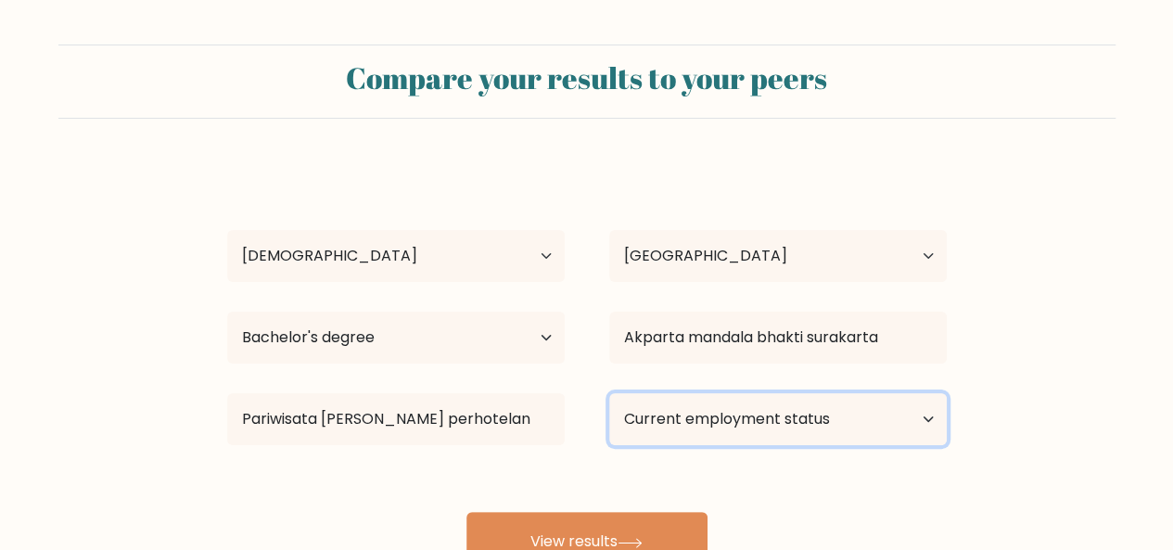
click at [772, 428] on select "Current employment status Employed Student Retired Other / prefer not to answer" at bounding box center [777, 419] width 337 height 52
click at [609, 393] on select "Current employment status Employed Student Retired Other / prefer not to answer" at bounding box center [777, 419] width 337 height 52
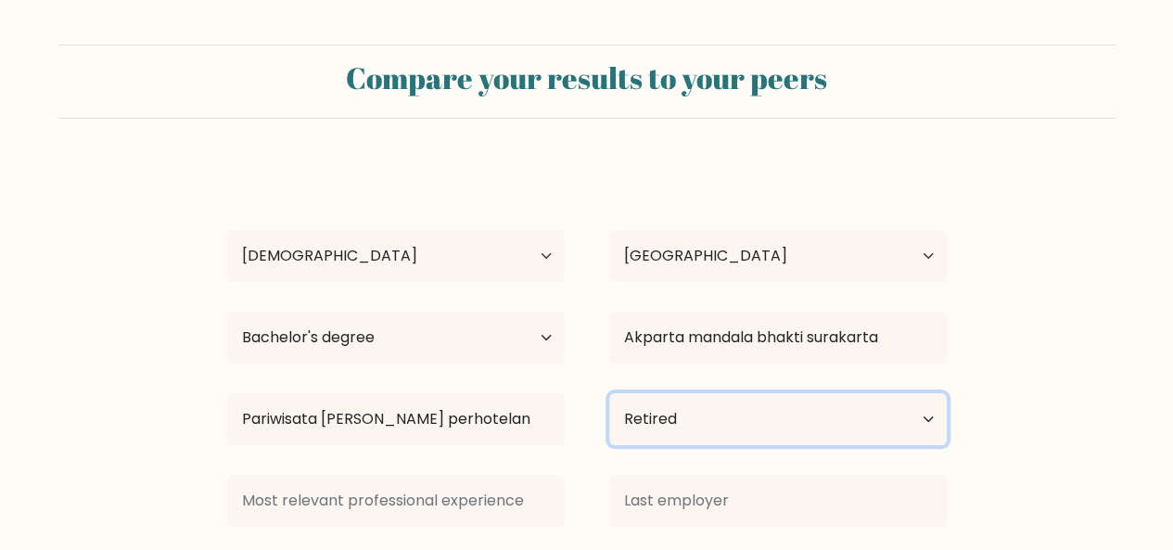
click at [707, 416] on select "Current employment status Employed Student Retired Other / prefer not to answer" at bounding box center [777, 419] width 337 height 52
click at [609, 393] on select "Current employment status Employed Student Retired Other / prefer not to answer" at bounding box center [777, 419] width 337 height 52
click at [695, 415] on select "Current employment status Employed Student Retired Other / prefer not to answer" at bounding box center [777, 419] width 337 height 52
click at [609, 393] on select "Current employment status Employed Student Retired Other / prefer not to answer" at bounding box center [777, 419] width 337 height 52
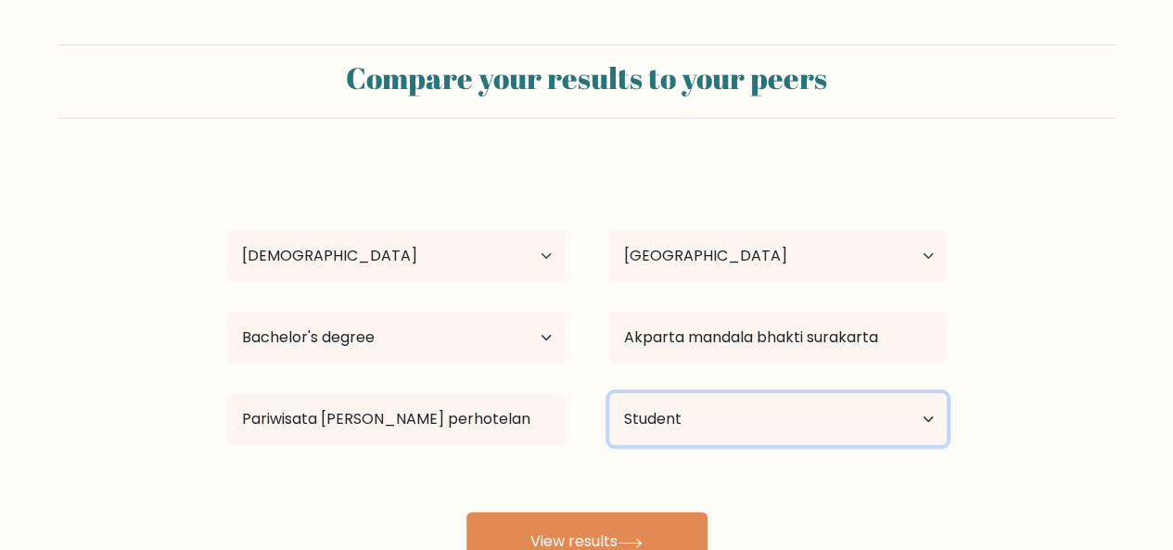
scroll to position [152, 0]
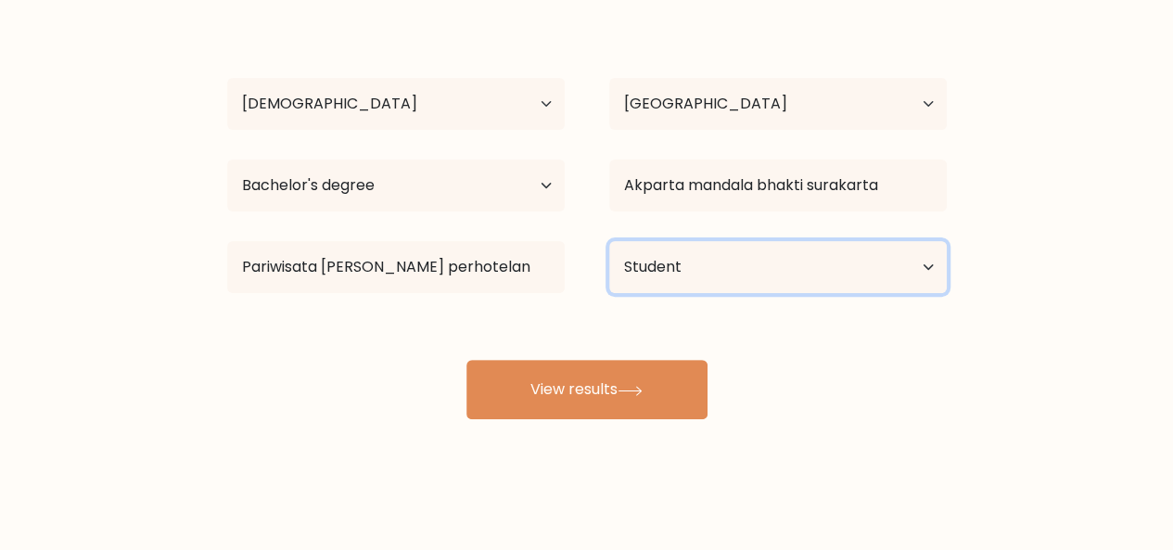
click at [930, 258] on select "Current employment status Employed Student Retired Other / prefer not to answer" at bounding box center [777, 267] width 337 height 52
click at [749, 415] on div "sheila lorensia Age Under 18 years old 18-24 years old 25-34 years old 35-44 ye…" at bounding box center [587, 215] width 742 height 408
click at [928, 273] on select "Current employment status Employed Student Retired Other / prefer not to answer" at bounding box center [777, 267] width 337 height 52
select select "other"
click at [609, 241] on select "Current employment status Employed Student Retired Other / prefer not to answer" at bounding box center [777, 267] width 337 height 52
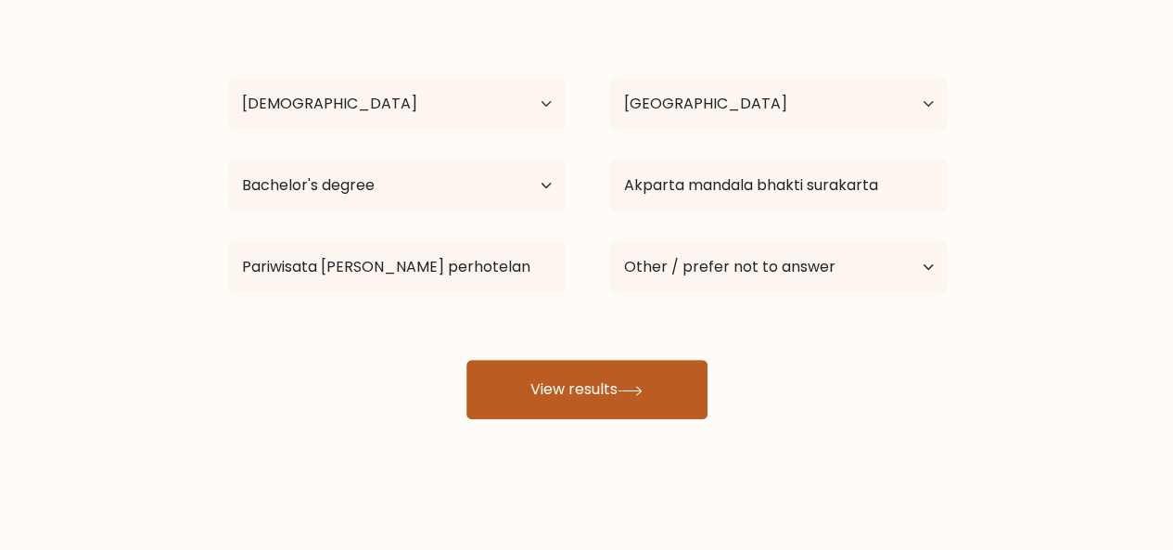
click at [641, 392] on icon at bounding box center [629, 390] width 22 height 8
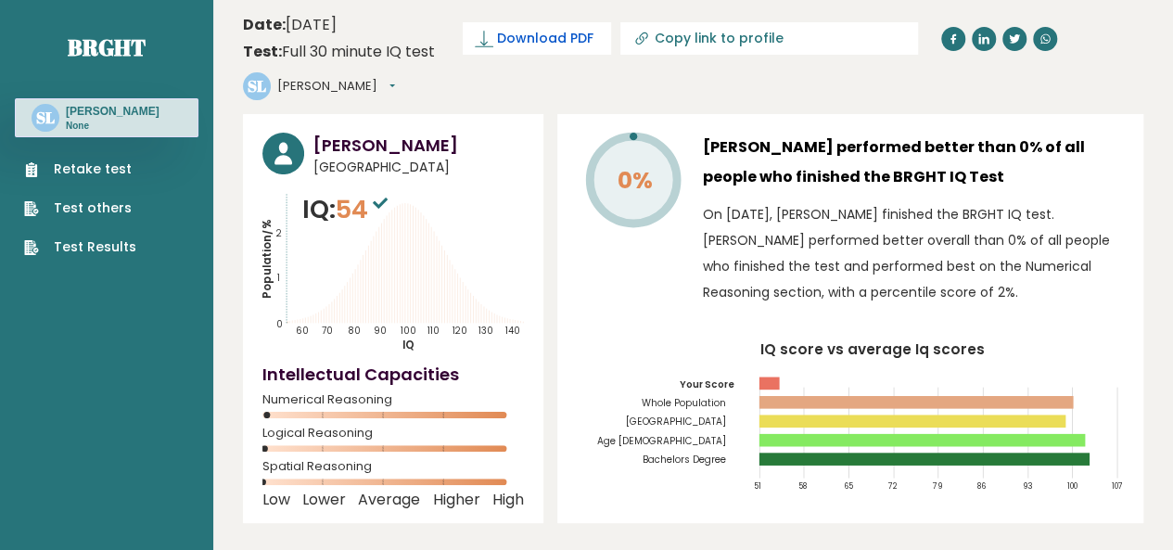
click at [532, 24] on link "Download PDF" at bounding box center [537, 38] width 148 height 32
